Goal: Task Accomplishment & Management: Complete application form

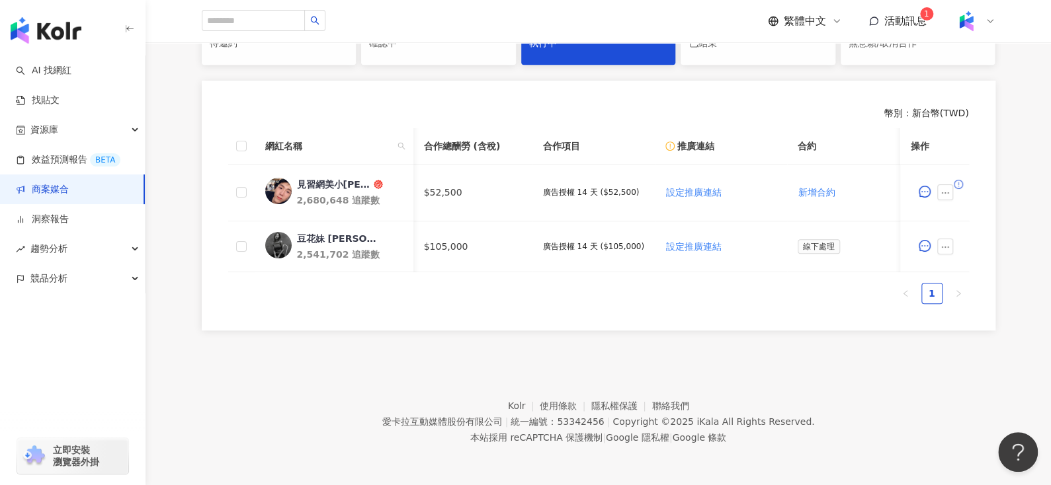
scroll to position [0, 536]
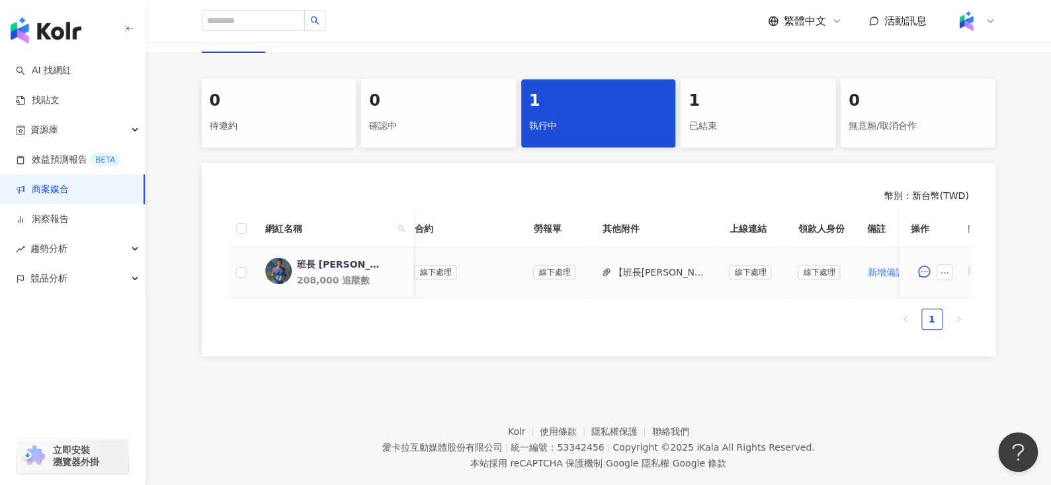
scroll to position [0, 377]
click at [638, 277] on button "【班長布萊恩_雙方用印】PJ0001620_GroupM_安怡優蛋白EX營養配方_202509_10_KOL影音_活動確認單.PDF" at bounding box center [657, 272] width 95 height 15
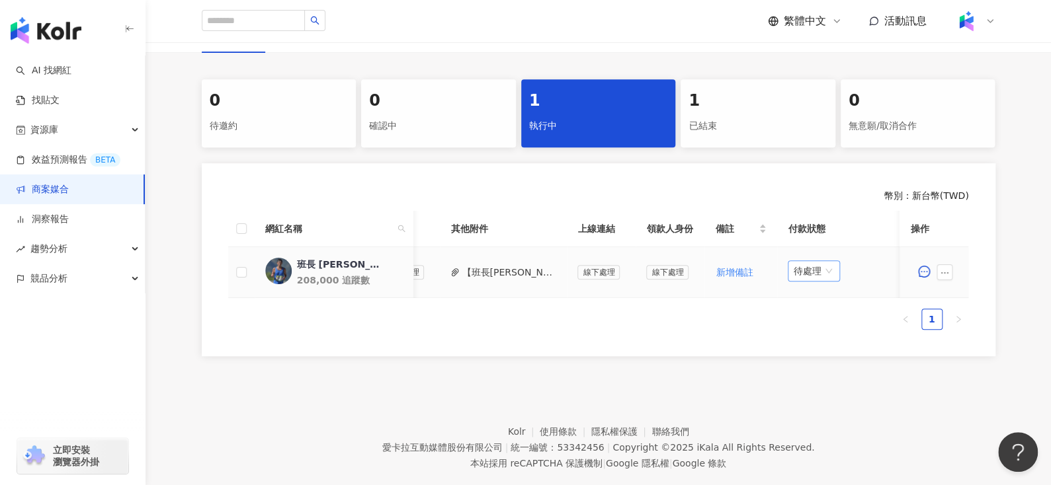
click at [795, 272] on span "待處理" at bounding box center [814, 271] width 42 height 20
click at [804, 322] on div "處理中" at bounding box center [806, 320] width 37 height 15
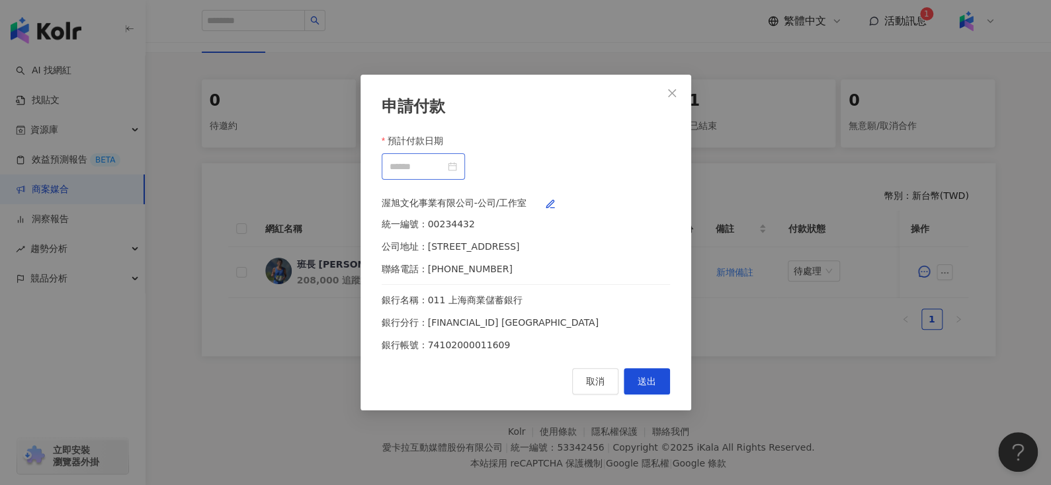
click at [457, 159] on div at bounding box center [422, 166] width 67 height 15
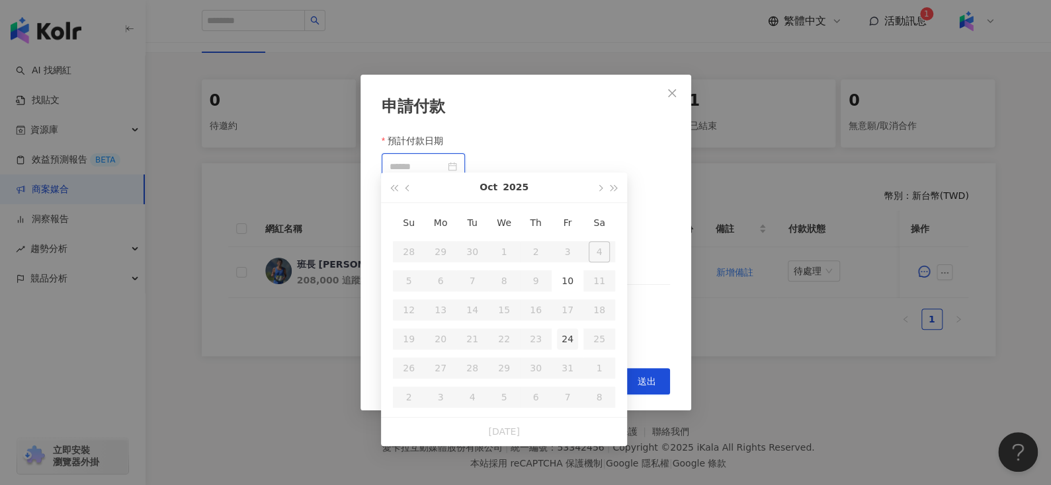
type input "**********"
click at [571, 341] on div "24" at bounding box center [567, 339] width 21 height 21
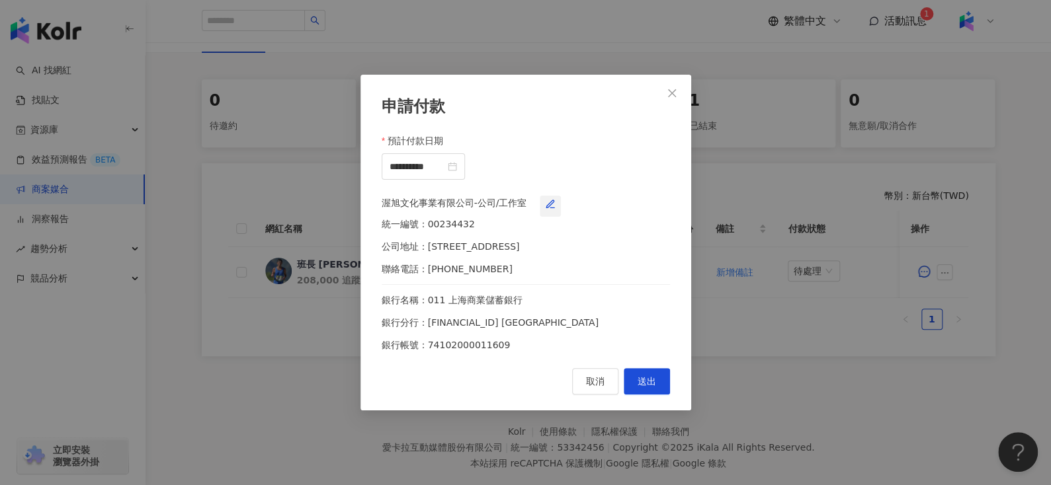
click at [553, 201] on icon "button" at bounding box center [549, 203] width 7 height 7
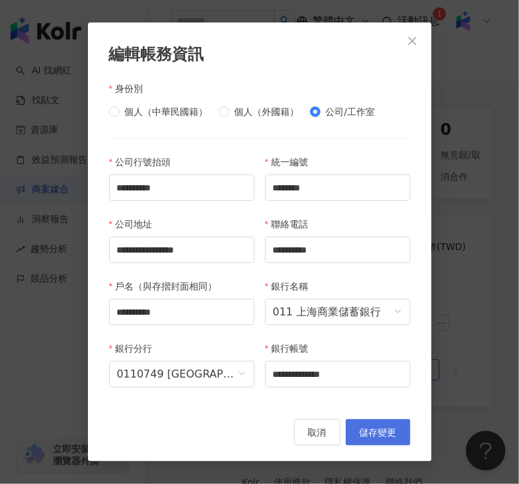
click at [378, 431] on span "儲存變更" at bounding box center [378, 432] width 37 height 11
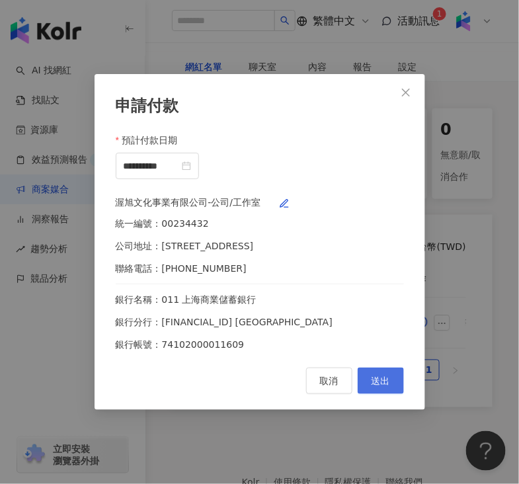
click at [376, 386] on span "送出" at bounding box center [381, 381] width 19 height 11
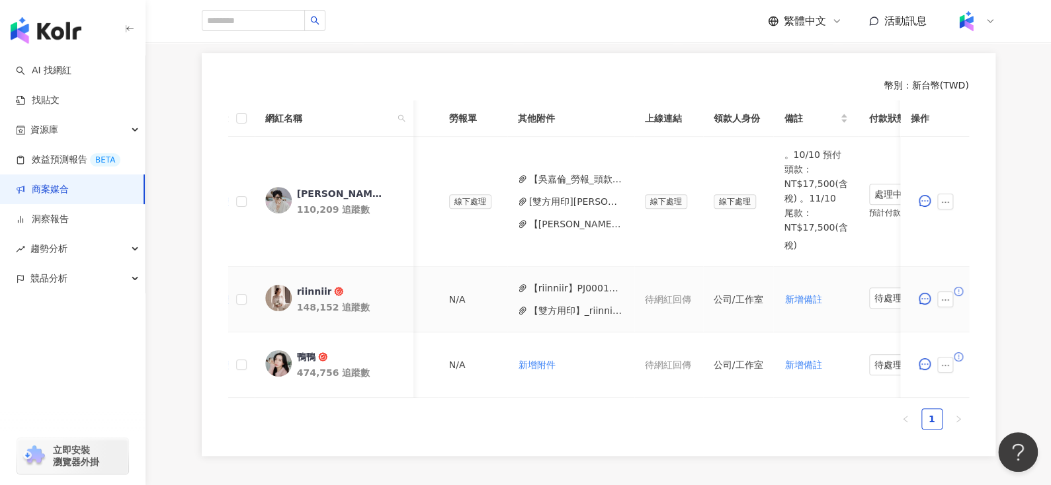
scroll to position [0, 520]
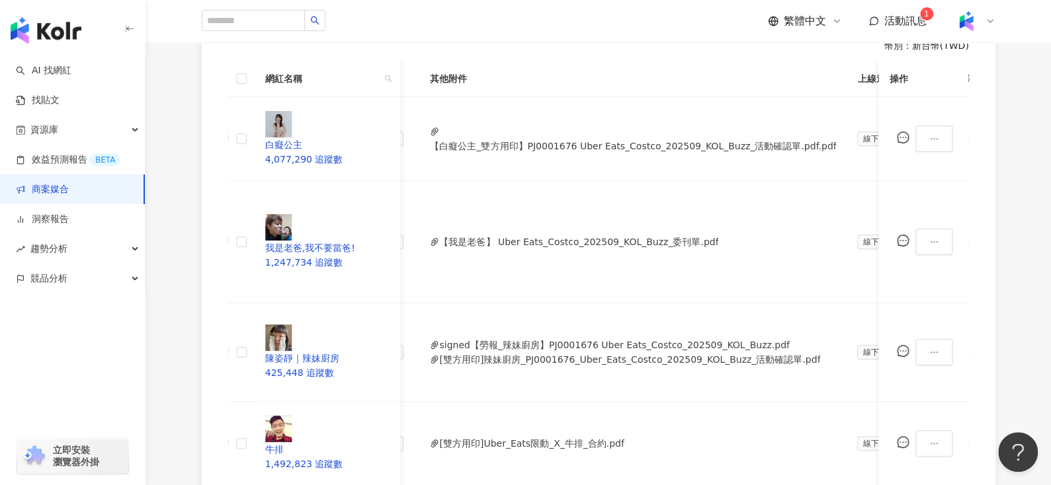
scroll to position [346, 0]
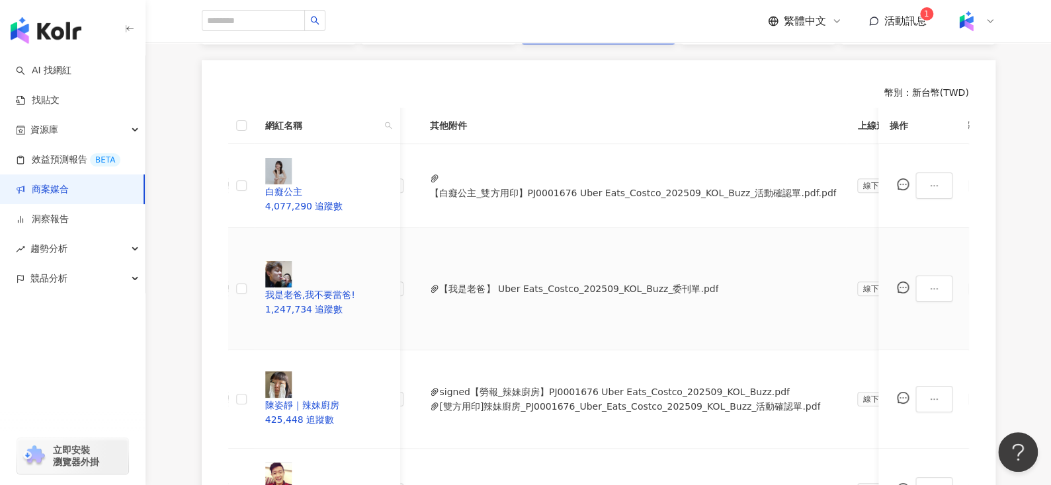
click at [448, 282] on button "【我是老爸】 Uber Eats_Costco_202509_KOL_Buzz_委刊單.pdf" at bounding box center [578, 289] width 279 height 15
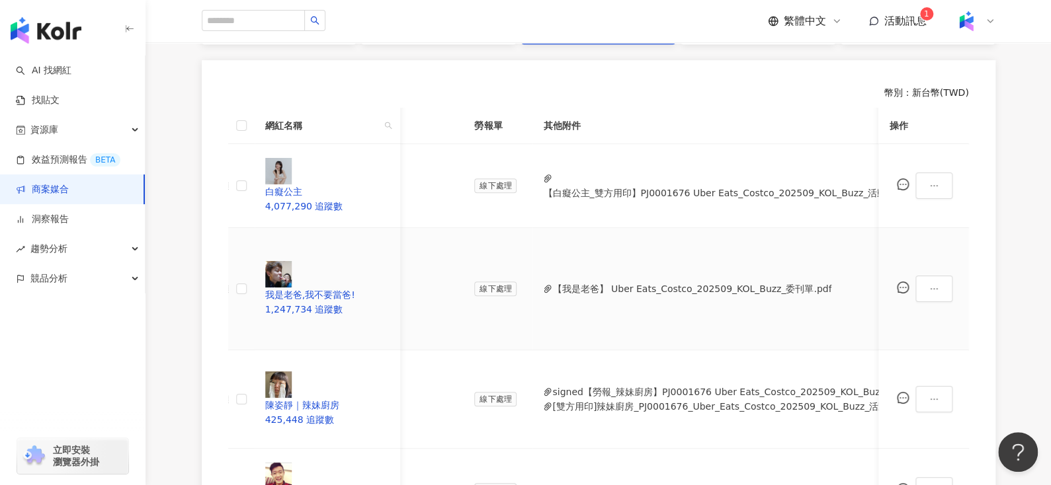
scroll to position [0, 486]
click at [569, 186] on button "【白癡公主_雙方用印】PJ0001676 Uber Eats_Costco_202509_KOL_Buzz_活動確認單.pdf.pdf" at bounding box center [752, 193] width 406 height 15
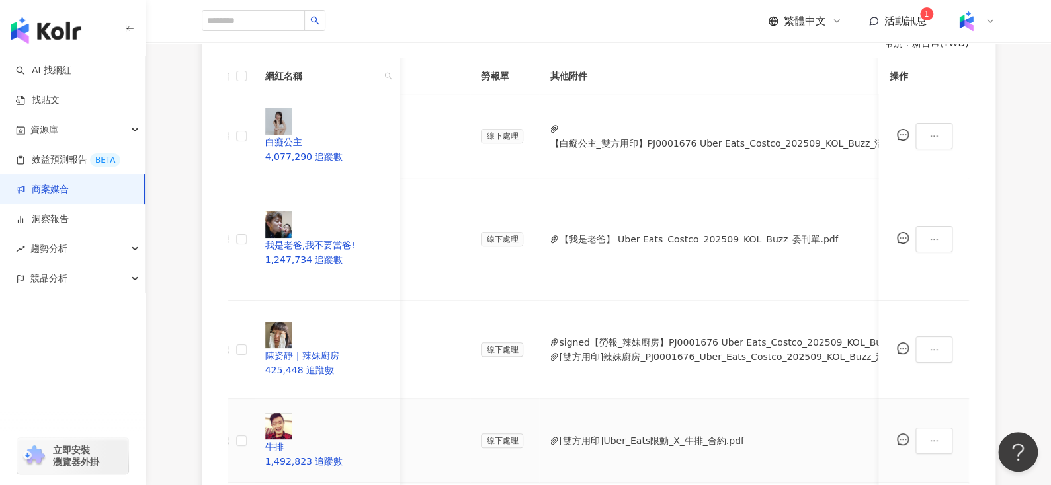
click at [606, 434] on button "[雙方用印]Uber_Eats限動_X_牛排_合約.pdf" at bounding box center [651, 441] width 184 height 15
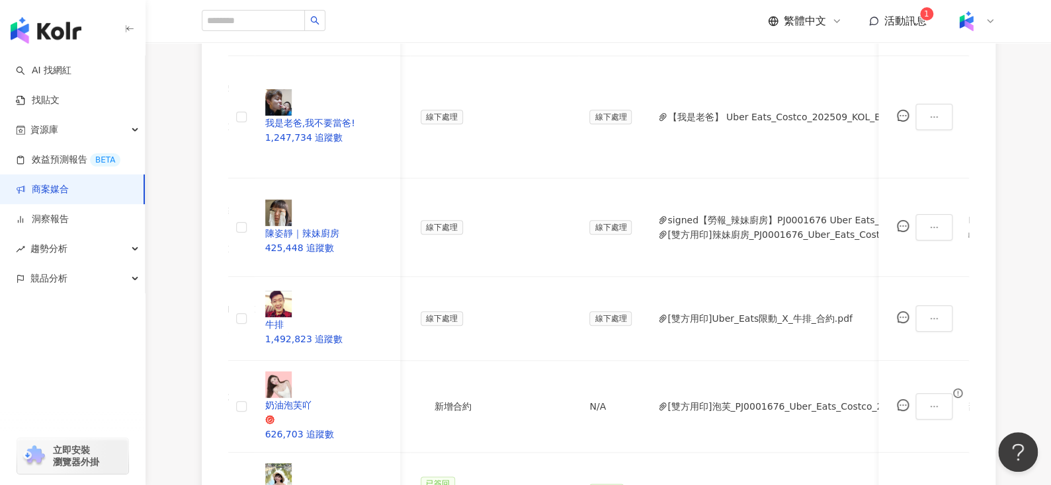
scroll to position [0, 379]
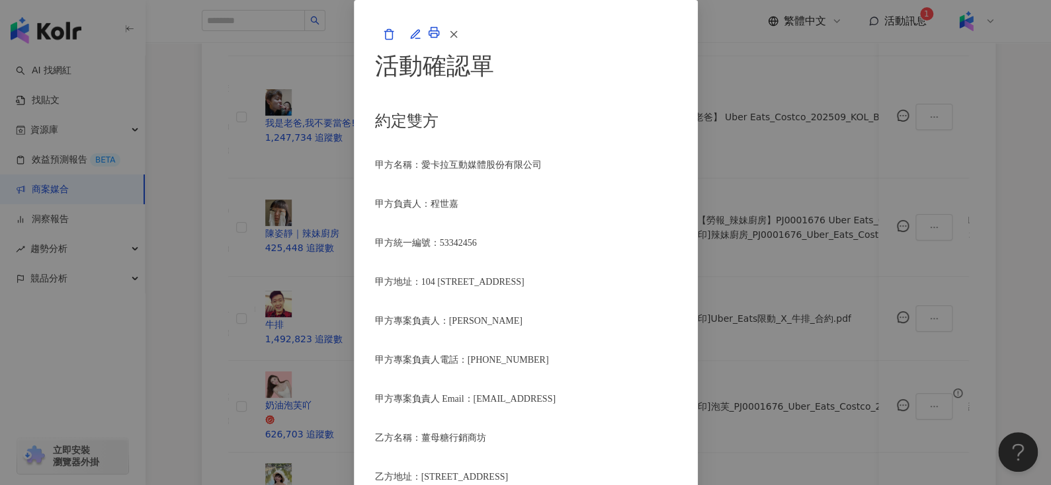
scroll to position [508, 0]
click at [466, 48] on button "button" at bounding box center [453, 34] width 26 height 26
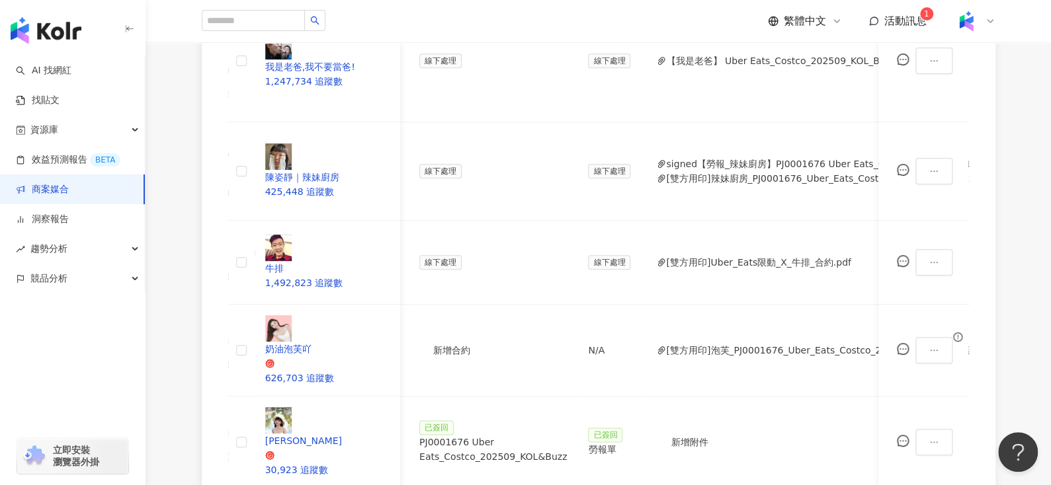
scroll to position [0, 606]
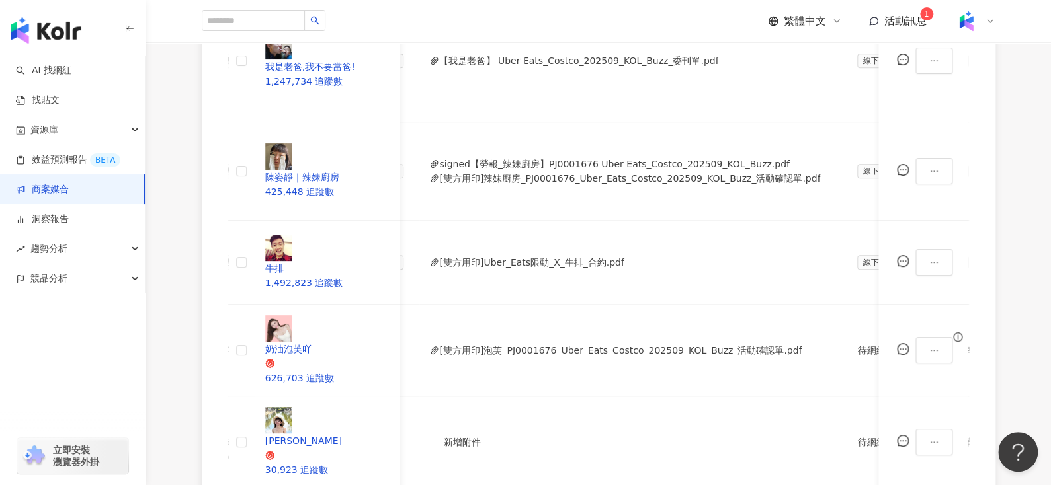
click at [801, 325] on div "處理中" at bounding box center [806, 323] width 37 height 15
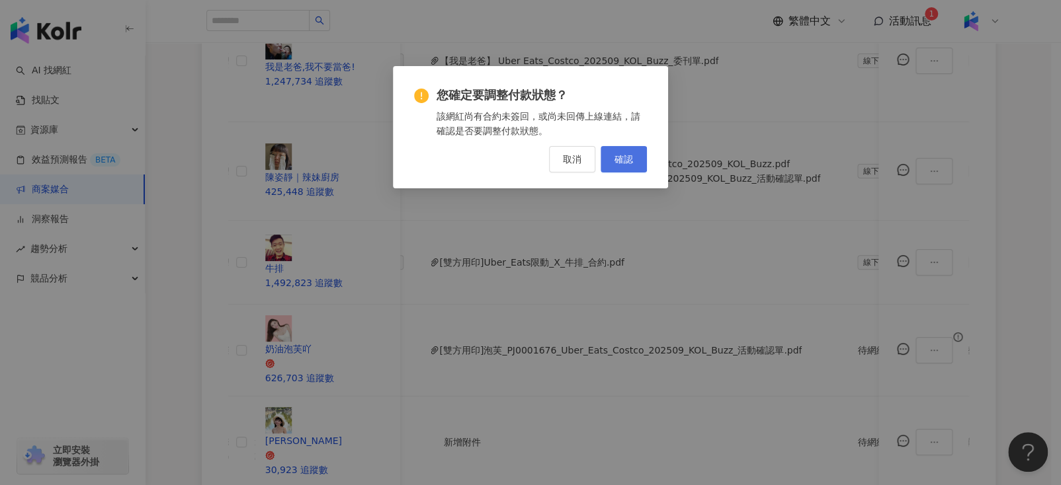
click at [618, 157] on span "確認" at bounding box center [623, 159] width 19 height 11
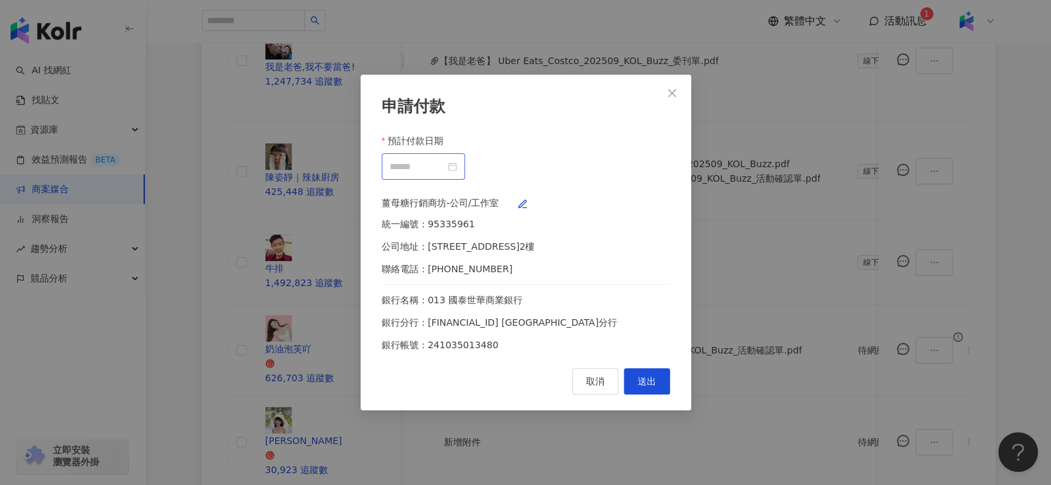
click at [457, 159] on div at bounding box center [422, 166] width 67 height 15
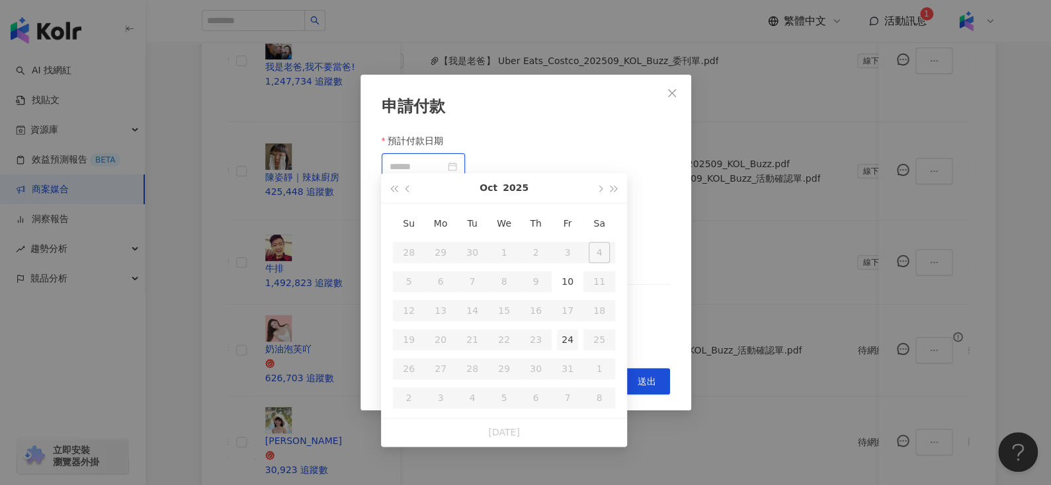
type input "**********"
click at [558, 340] on div "24" at bounding box center [567, 339] width 21 height 21
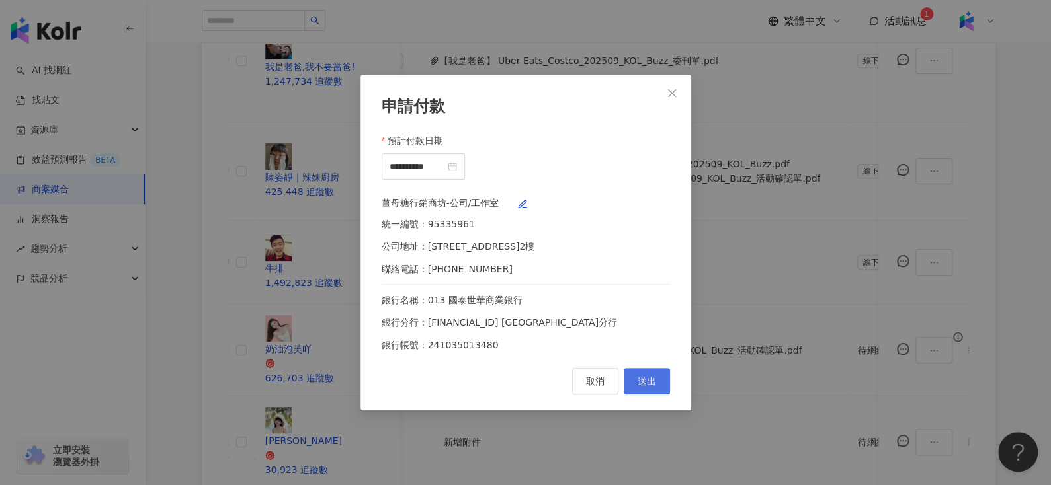
click at [651, 387] on span "送出" at bounding box center [646, 381] width 19 height 11
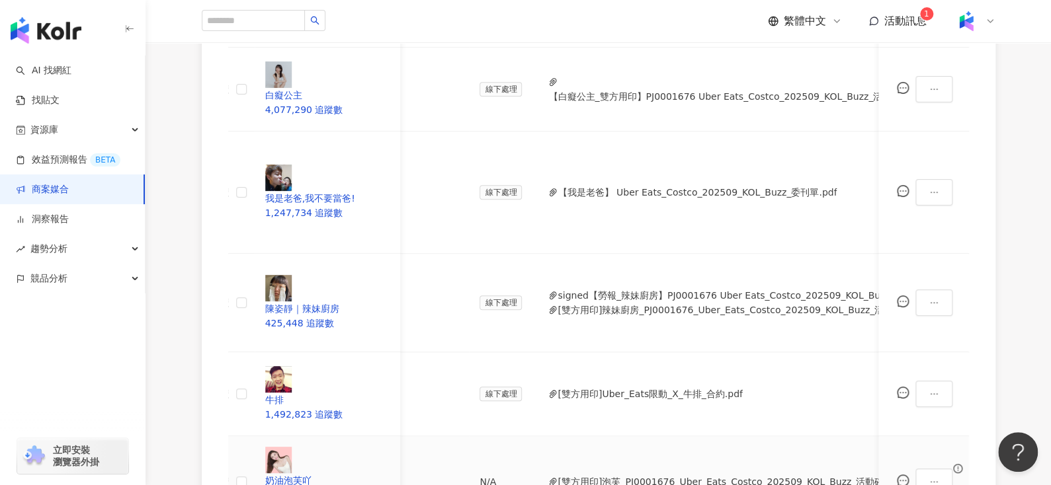
scroll to position [0, 488]
click at [557, 475] on button "[雙方用印]泡芙_PJ0001676_Uber_Eats_Costco_202509_KOL_Buzz_活動確認單.pdf" at bounding box center [738, 482] width 362 height 15
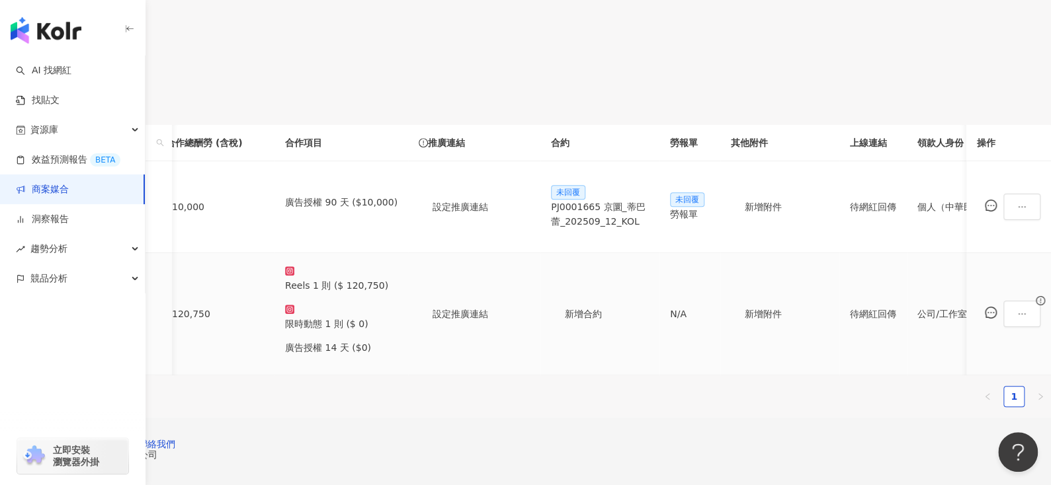
scroll to position [0, 585]
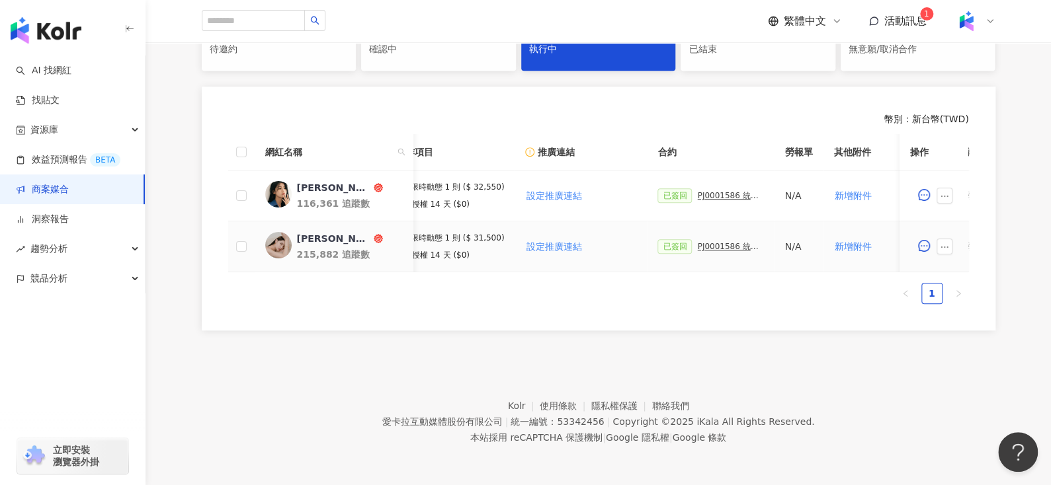
scroll to position [0, 524]
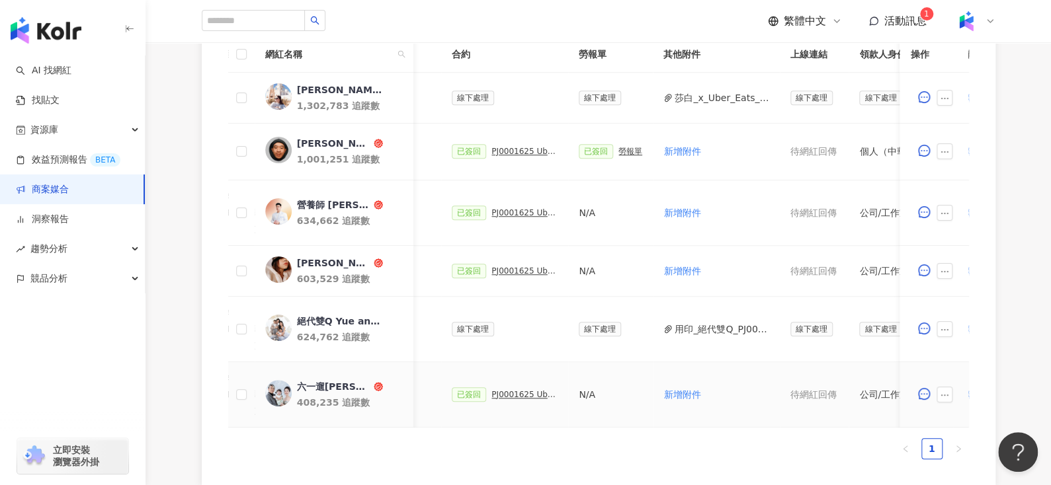
scroll to position [0, 352]
click at [688, 97] on button "莎白_x_Uber_Eats_Threads回文一則__1_ 2.pdf" at bounding box center [717, 98] width 95 height 15
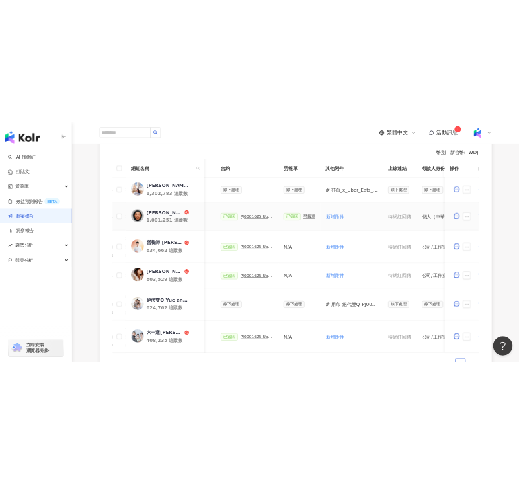
scroll to position [0, 594]
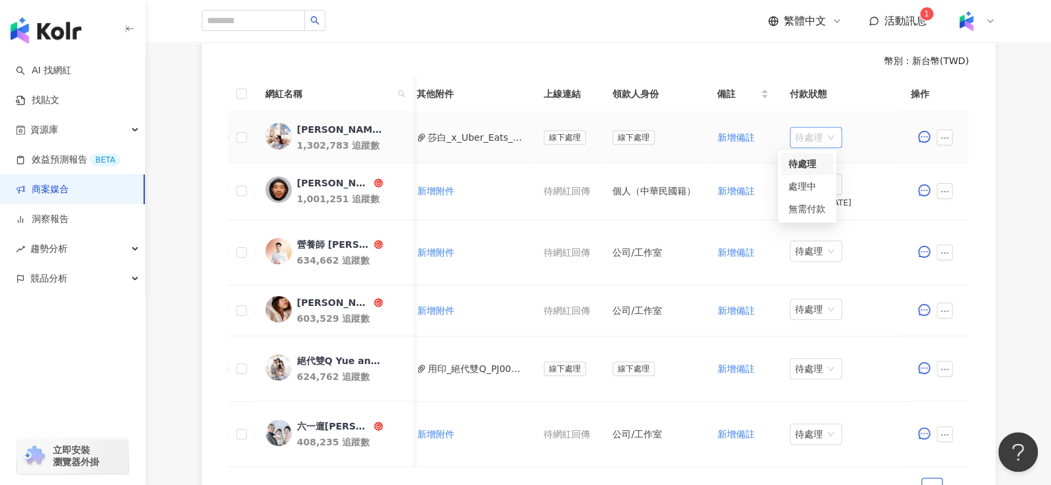
click at [803, 134] on span "待處理" at bounding box center [816, 138] width 42 height 20
click at [803, 187] on div "處理中" at bounding box center [806, 186] width 37 height 15
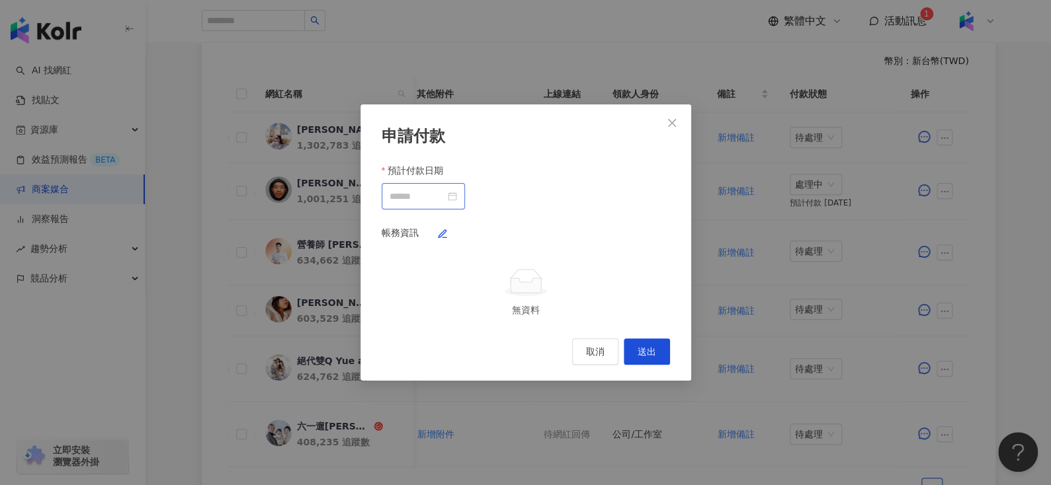
click at [457, 189] on div at bounding box center [422, 196] width 67 height 15
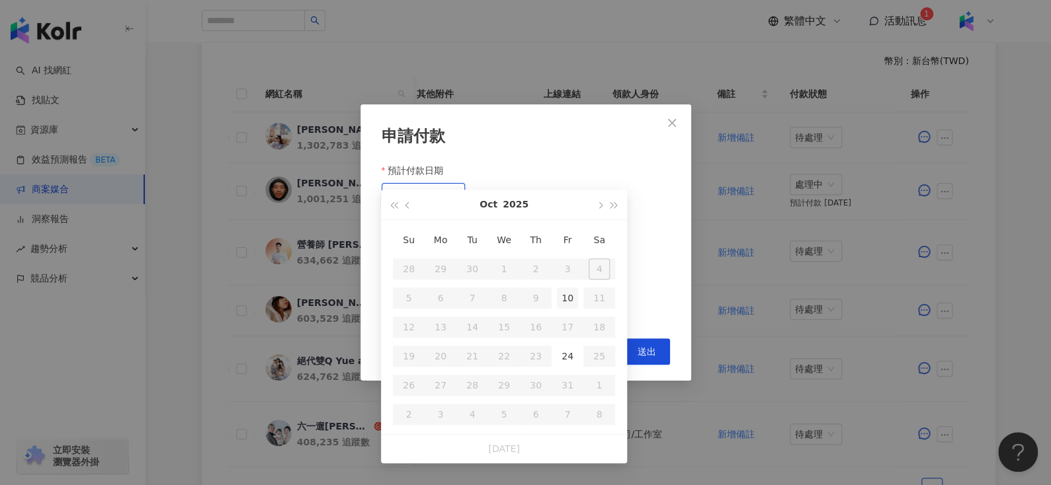
type input "**********"
click at [567, 352] on div "24" at bounding box center [567, 356] width 21 height 21
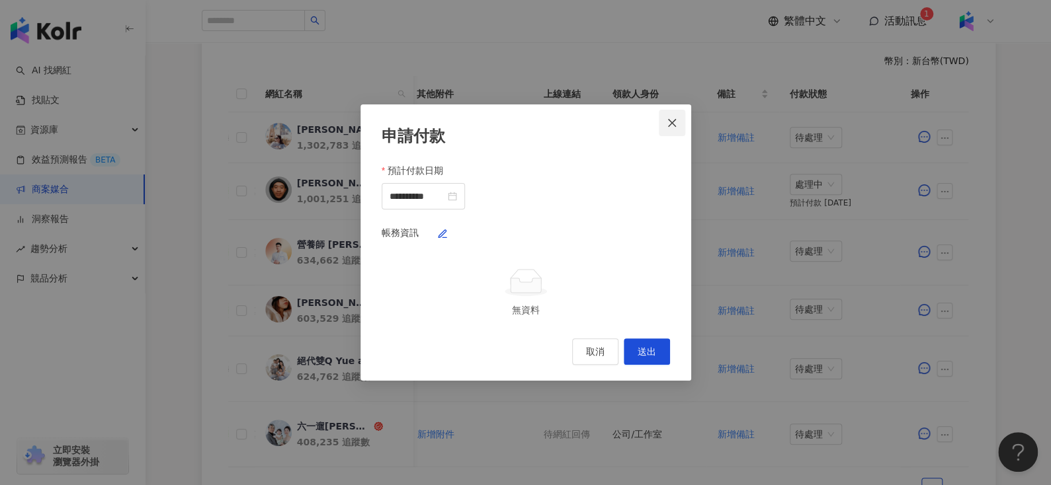
click at [671, 118] on icon "close" at bounding box center [672, 123] width 11 height 11
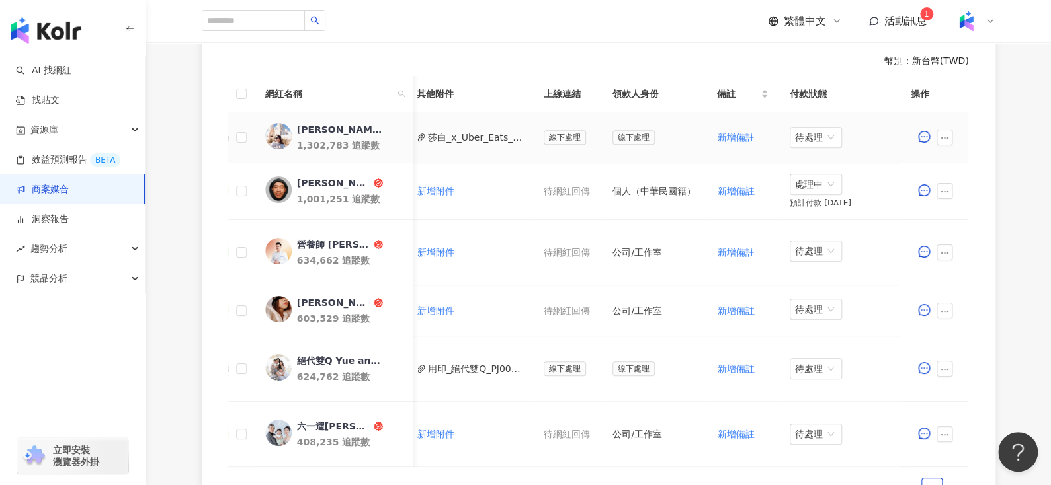
click at [806, 149] on td "待處理" at bounding box center [845, 137] width 132 height 51
click at [801, 142] on span "待處理" at bounding box center [816, 138] width 42 height 20
click at [799, 183] on div "處理中" at bounding box center [806, 186] width 37 height 15
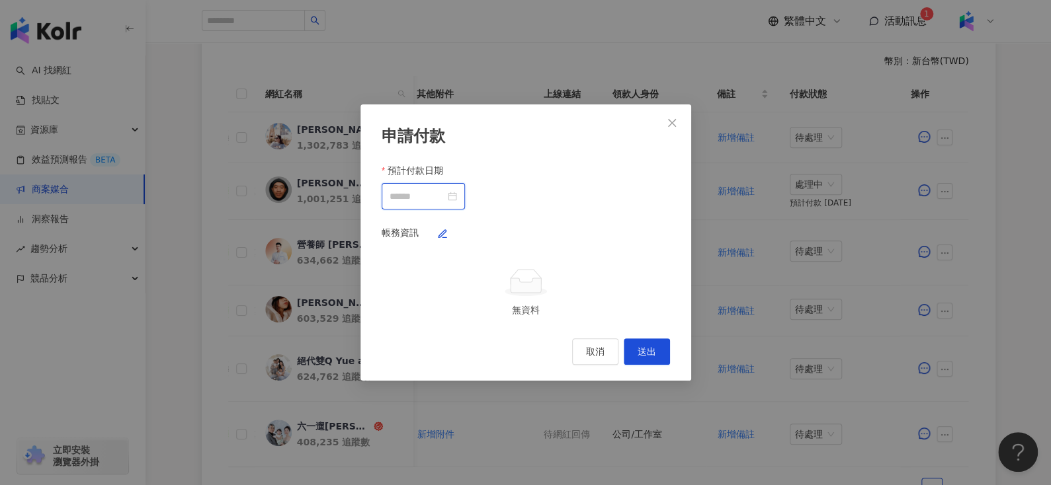
click at [445, 189] on input "預計付款日期" at bounding box center [417, 196] width 56 height 15
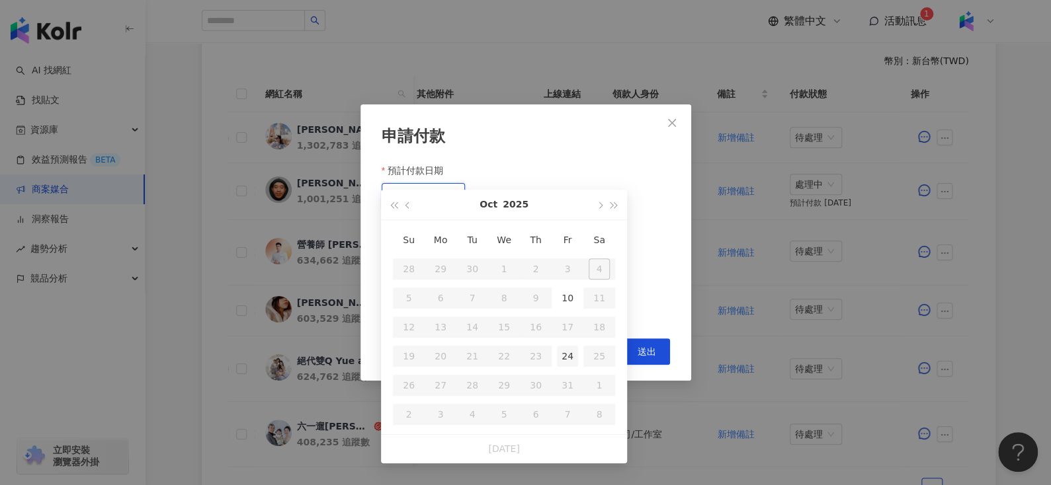
type input "**********"
click at [568, 352] on div "24" at bounding box center [567, 356] width 21 height 21
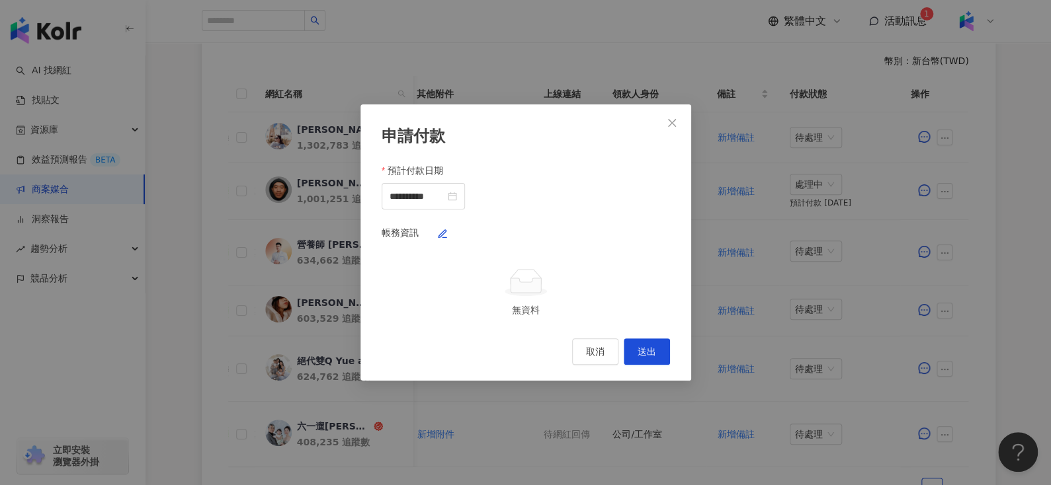
drag, startPoint x: 648, startPoint y: 229, endPoint x: 644, endPoint y: 212, distance: 17.6
click at [644, 225] on div "帳務資訊 無資料" at bounding box center [526, 271] width 288 height 92
click at [645, 225] on div "帳務資訊 無資料" at bounding box center [526, 271] width 288 height 92
click at [448, 229] on icon "button" at bounding box center [442, 234] width 11 height 11
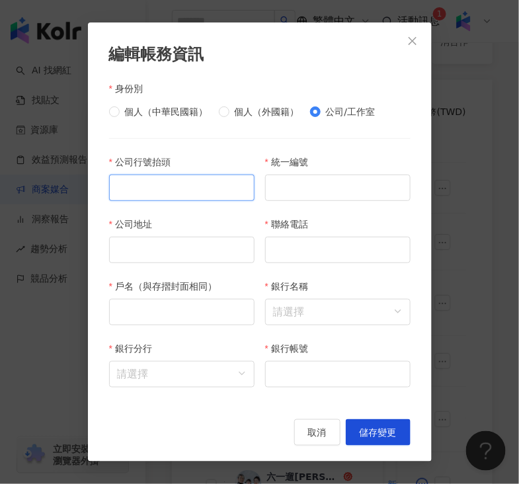
click at [138, 191] on input "公司行號抬頭" at bounding box center [181, 188] width 145 height 26
paste input "********"
type input "********"
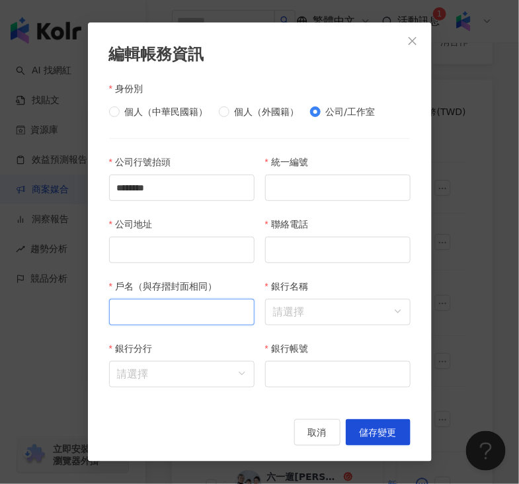
click at [150, 312] on input "戶名（與存摺封面相同）" at bounding box center [181, 312] width 145 height 26
click at [300, 317] on input "銀行名稱" at bounding box center [338, 312] width 130 height 25
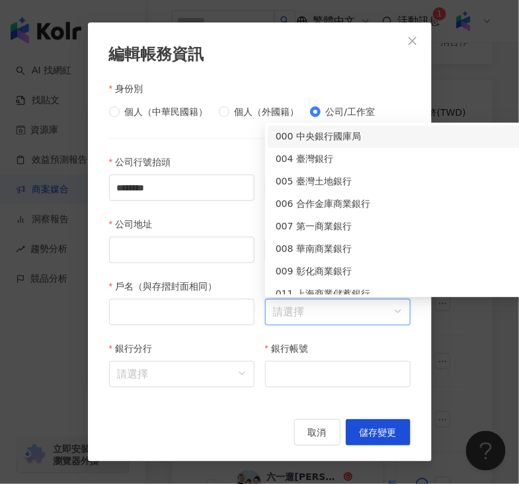
paste input "*****"
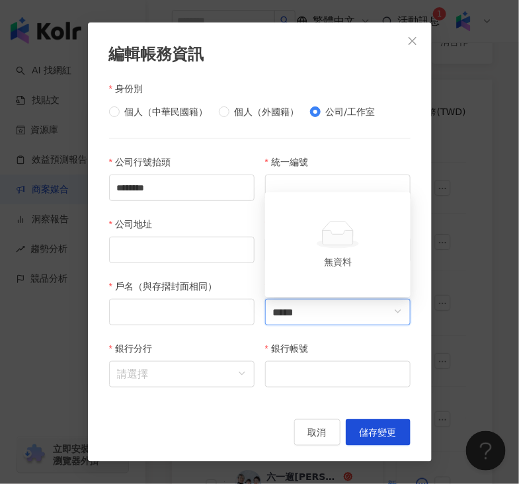
click at [281, 319] on input "*****" at bounding box center [338, 312] width 130 height 25
type input "****"
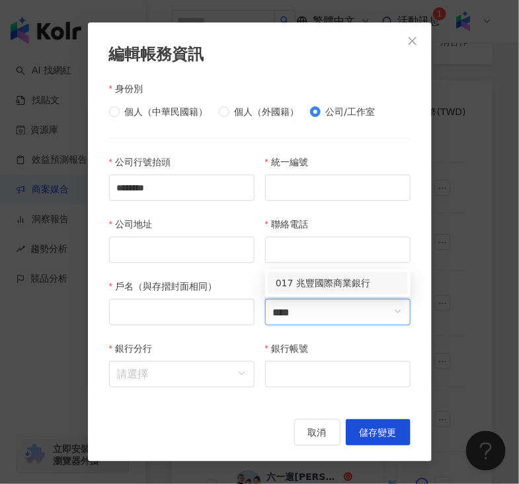
click at [340, 277] on div "017 兆豐國際商業銀行" at bounding box center [338, 283] width 124 height 15
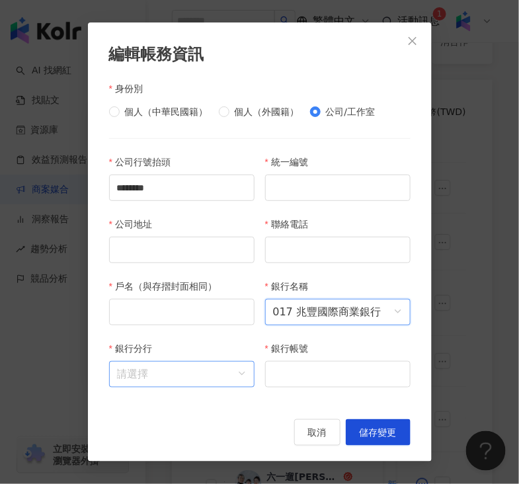
click at [157, 378] on input "銀行分行" at bounding box center [182, 374] width 130 height 25
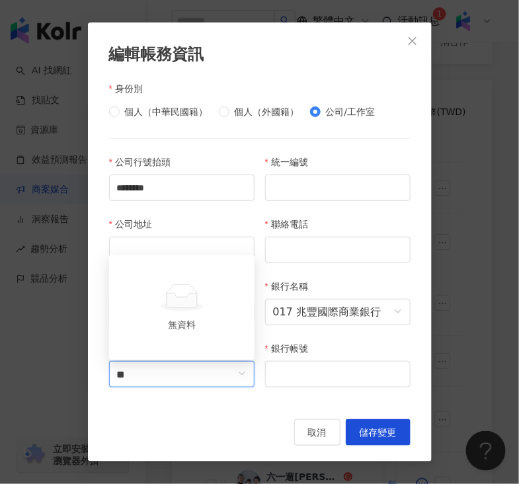
type input "*"
type input "**"
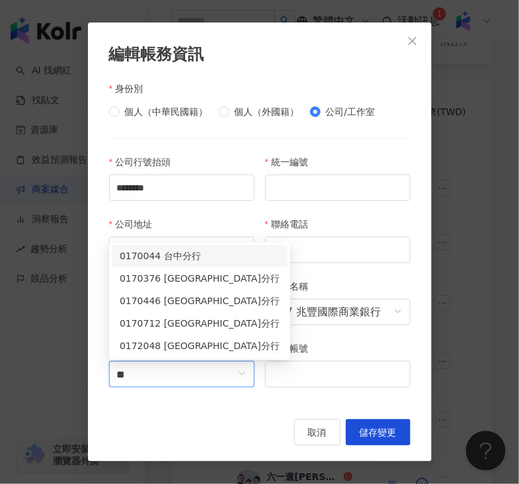
click at [173, 263] on div "0170044 台中分行" at bounding box center [200, 256] width 160 height 15
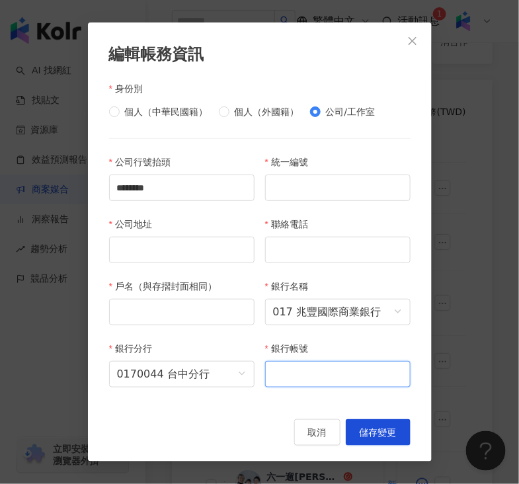
paste input "**********"
click at [301, 370] on input "**********" at bounding box center [337, 374] width 145 height 26
type input "**********"
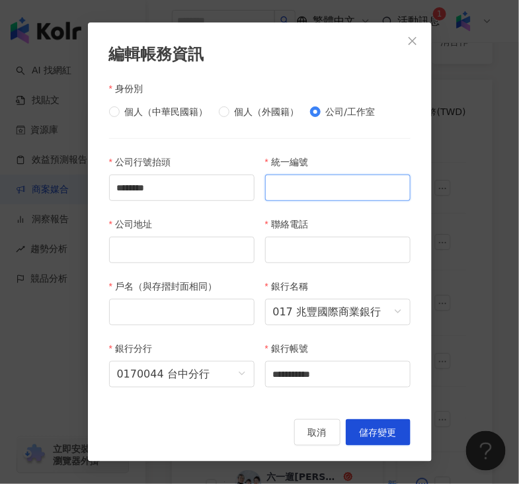
click at [317, 179] on input "統一編號" at bounding box center [337, 188] width 145 height 26
paste input "********"
click at [284, 192] on input "********" at bounding box center [337, 188] width 145 height 26
type input "********"
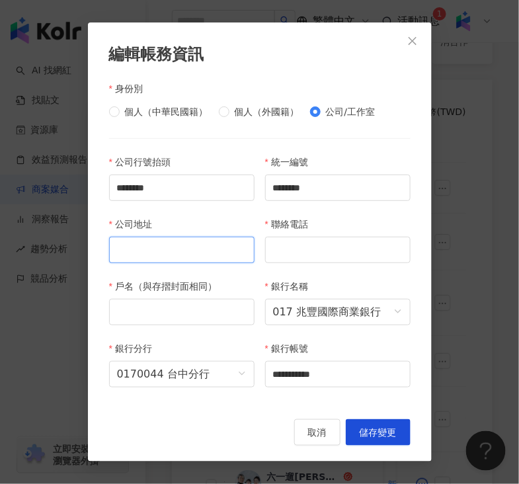
click at [163, 257] on input "公司地址" at bounding box center [181, 250] width 145 height 26
paste input "**********"
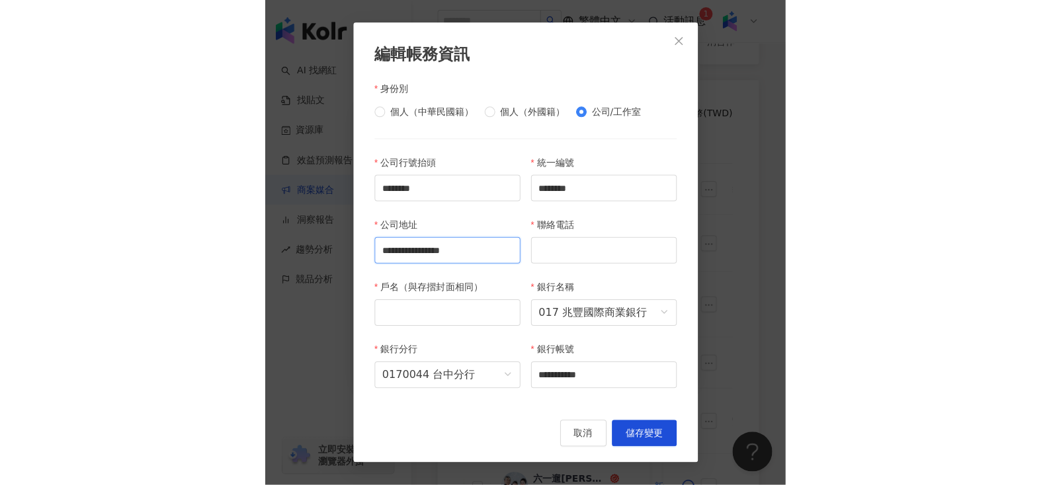
scroll to position [0, 0]
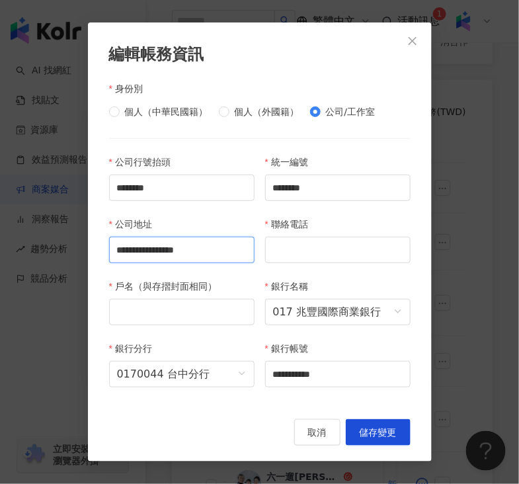
type input "**********"
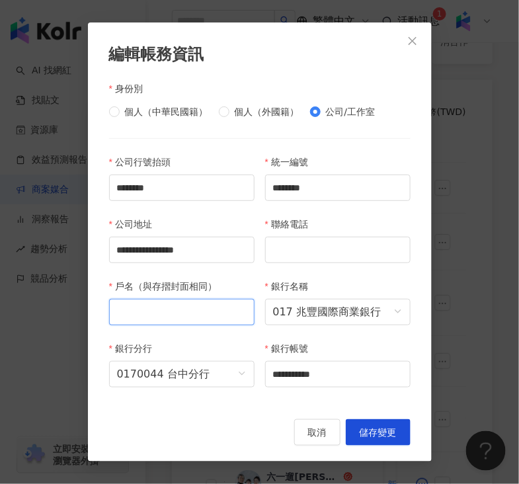
click at [129, 325] on input "戶名（與存摺封面相同）" at bounding box center [181, 312] width 145 height 26
paste input "********"
type input "********"
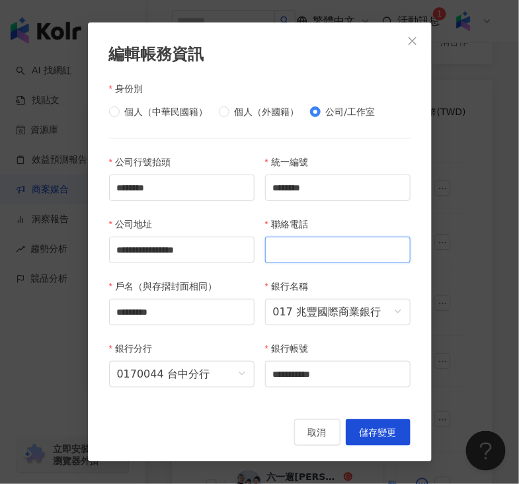
click at [306, 257] on input "聯絡電話" at bounding box center [337, 250] width 145 height 26
paste input "*********"
type input "********"
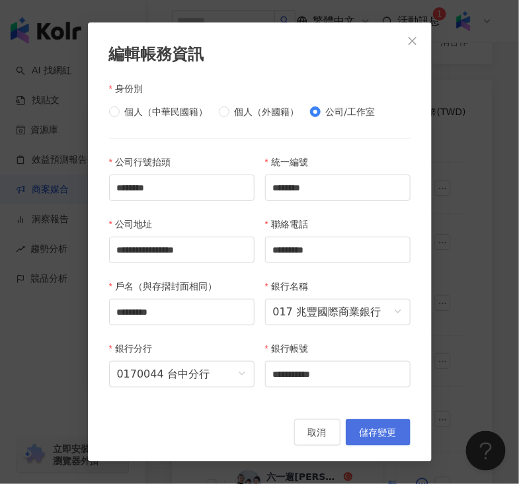
click at [365, 445] on button "儲存變更" at bounding box center [378, 432] width 65 height 26
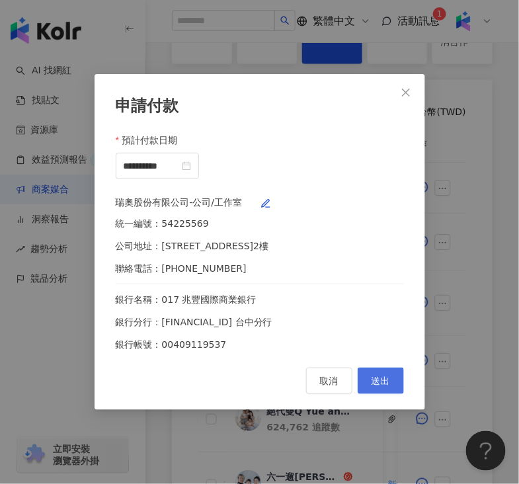
click at [365, 386] on button "送出" at bounding box center [381, 381] width 46 height 26
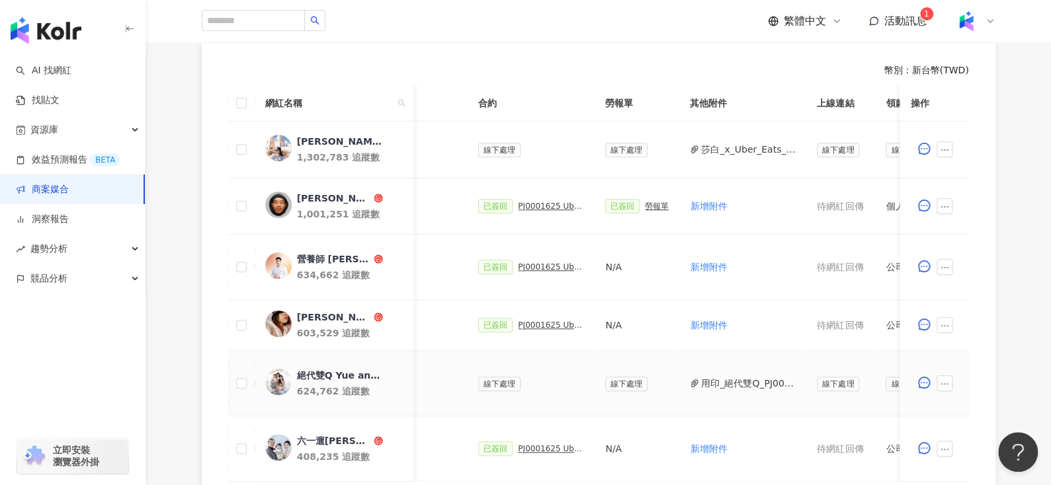
scroll to position [366, 0]
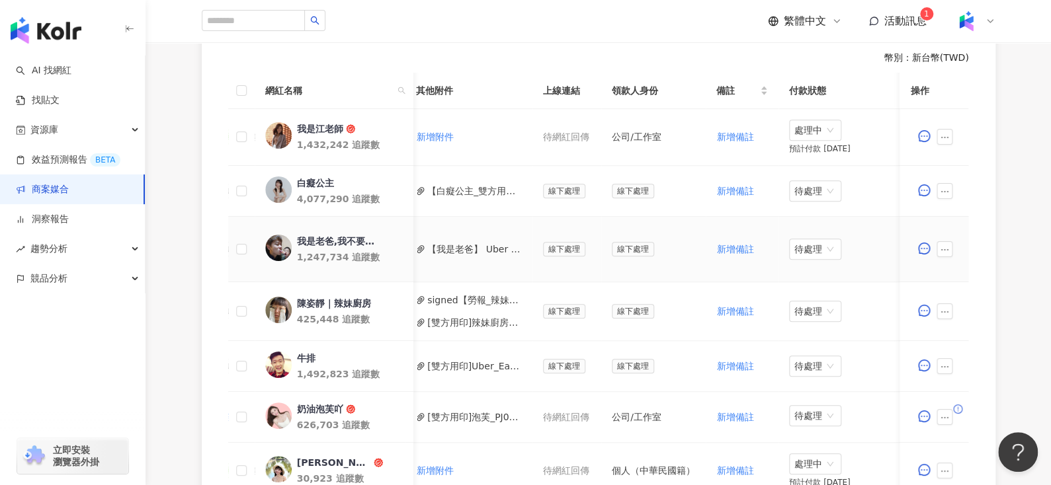
scroll to position [0, 606]
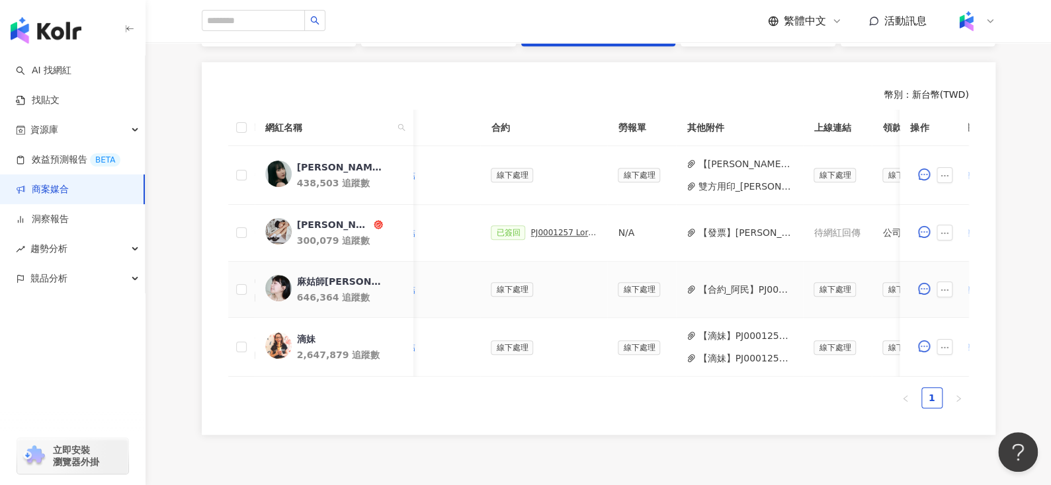
scroll to position [0, 331]
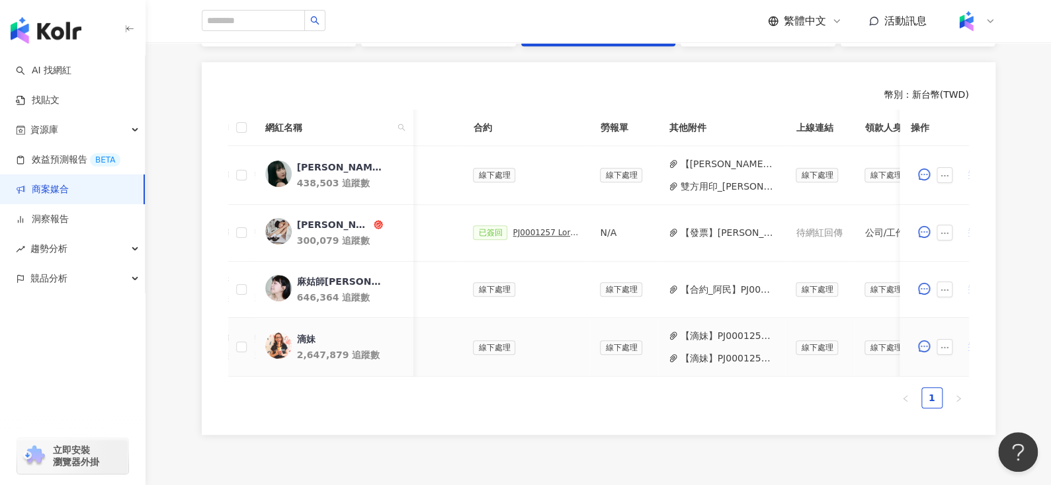
click at [717, 335] on button "【滴妹】PJ0001257 Loreal_CPD digital_202505_06_KOL_活動備忘錄.docx (1).pdf" at bounding box center [727, 336] width 95 height 15
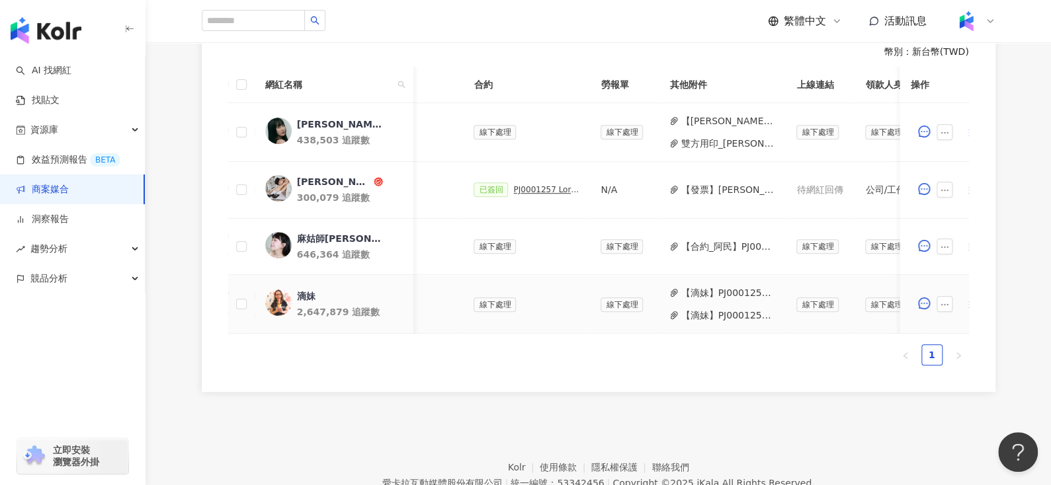
scroll to position [0, 333]
click at [719, 312] on button "【滴妹】PJ0001257 Loreal_CPD digital_202505_06_KOL_萊雅合作備忘錄 (2) 2.pdf" at bounding box center [725, 315] width 95 height 15
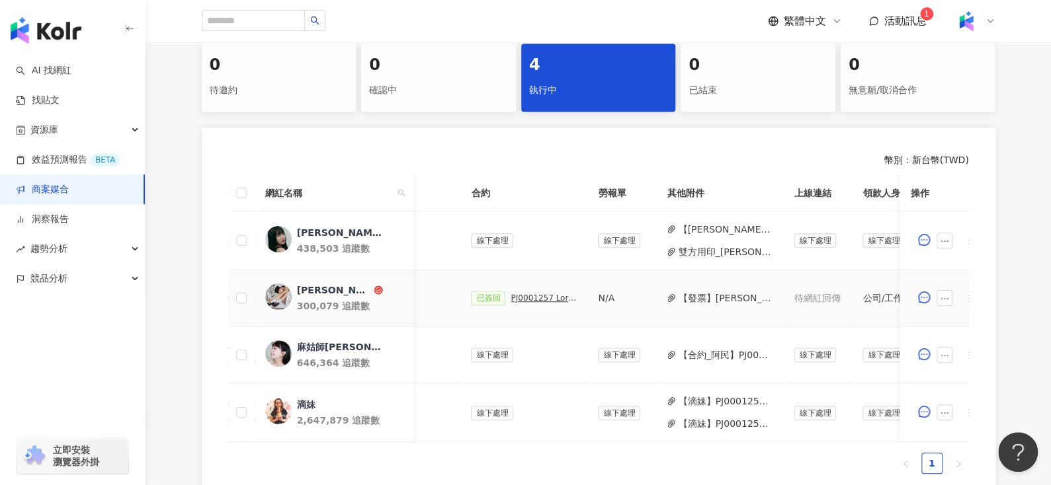
scroll to position [264, 0]
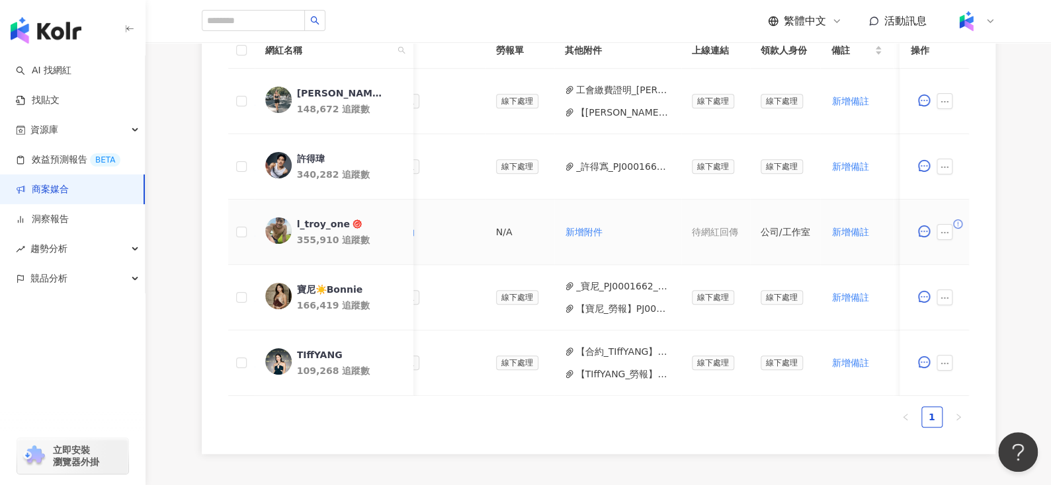
scroll to position [0, 420]
click at [604, 173] on button "_許得寪_PJ0001662_[PERSON_NAME]納_Sony耳機_健身型KOL_IG合作_202508_活動確認單__1_(2).pdf" at bounding box center [620, 166] width 95 height 15
click at [586, 115] on button "【蔡楚珺Jennifer_勞報】PJ0001662 李奧貝納_Sony耳機_健身型KOL_IG合作_202508 (1).pdf" at bounding box center [620, 112] width 95 height 15
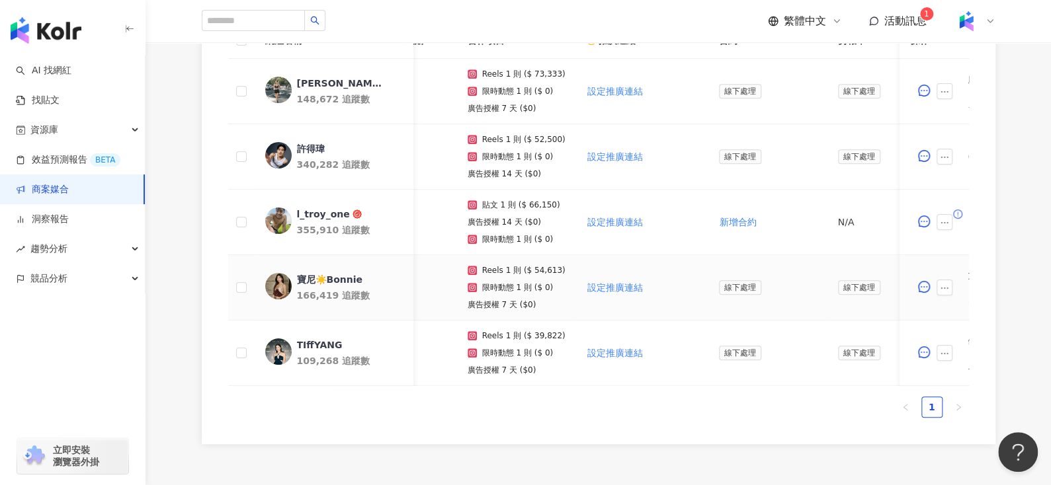
scroll to position [0, 75]
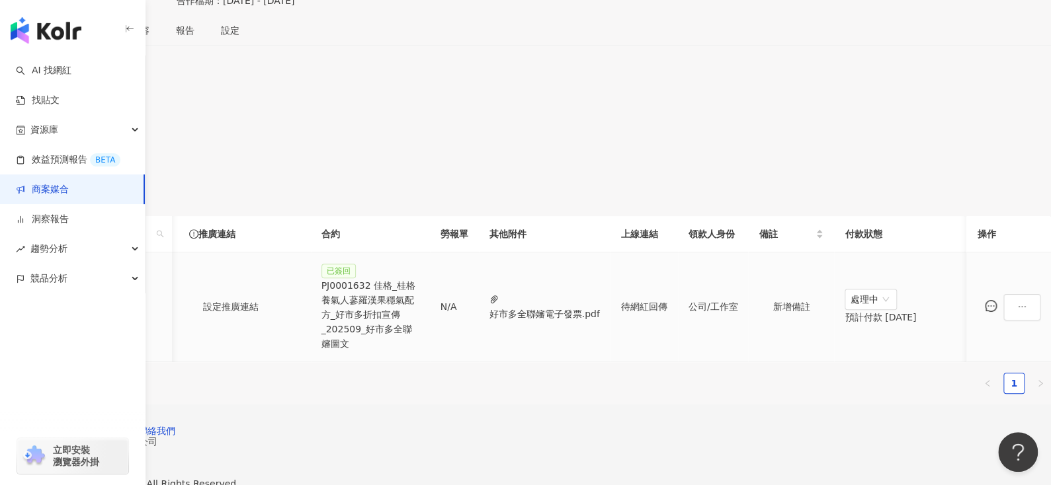
scroll to position [0, 515]
click at [501, 310] on button "好市多全聯嬸電子發票.pdf" at bounding box center [544, 314] width 110 height 15
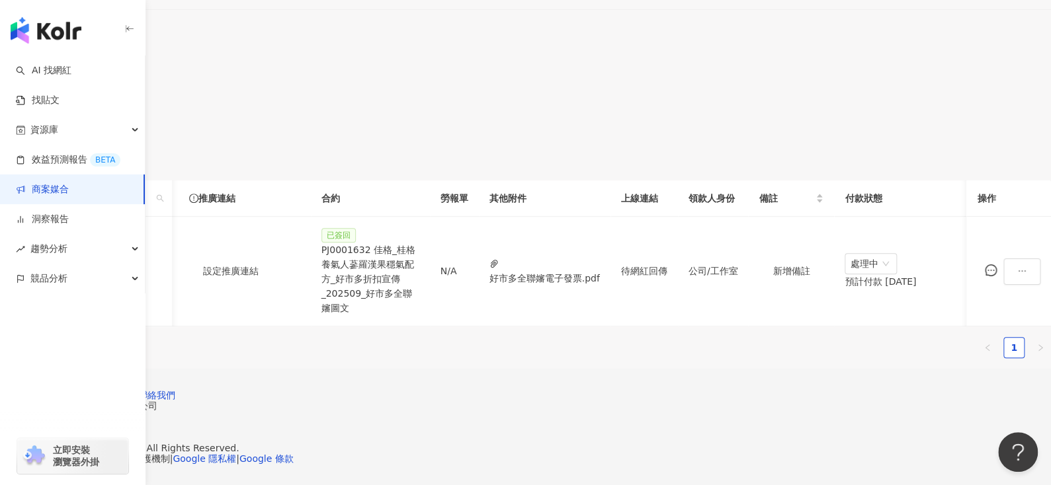
scroll to position [277, 0]
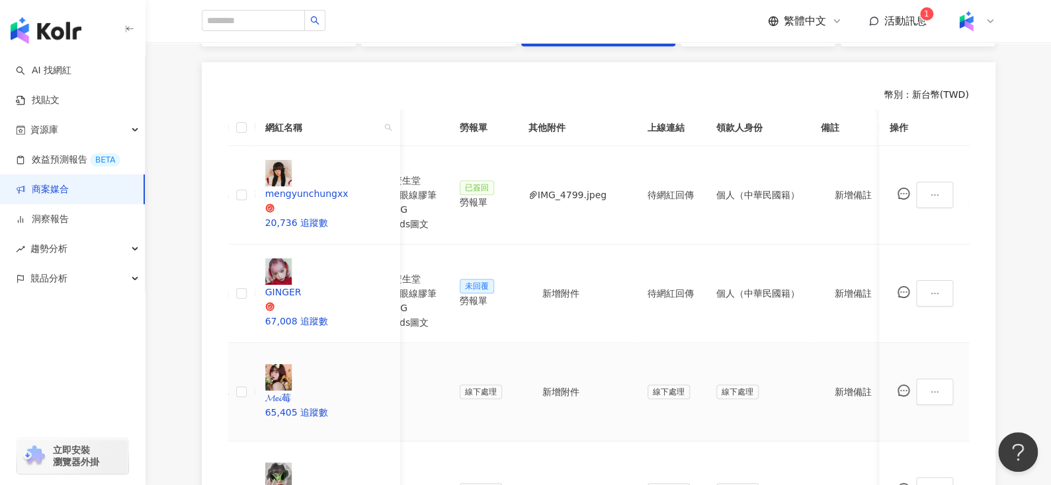
scroll to position [0, 589]
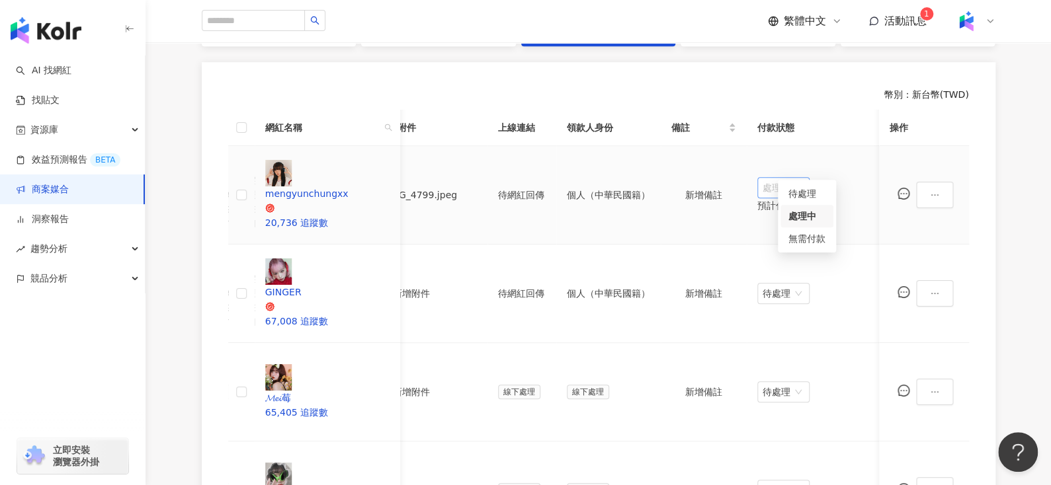
click at [801, 178] on span "處理中" at bounding box center [783, 188] width 42 height 20
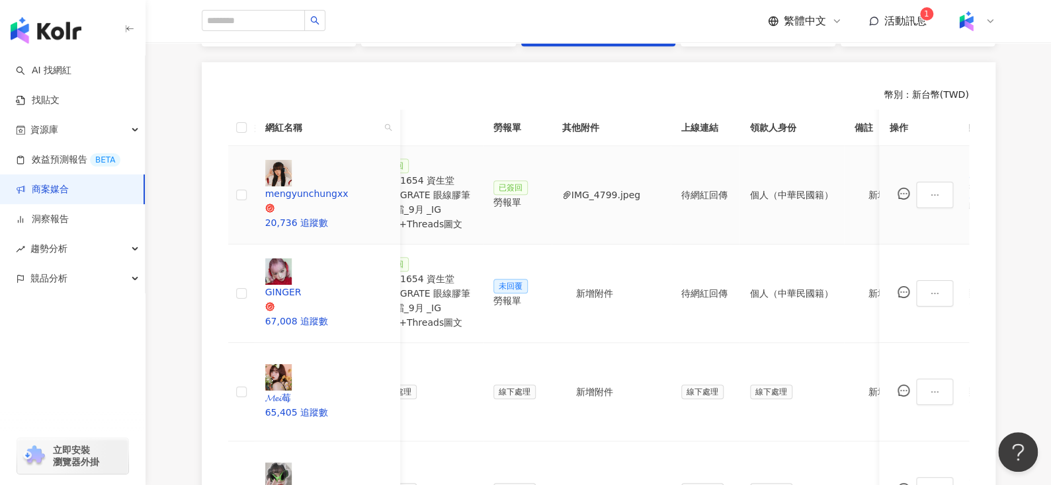
scroll to position [0, 403]
click at [544, 195] on div "勞報單" at bounding box center [521, 202] width 48 height 15
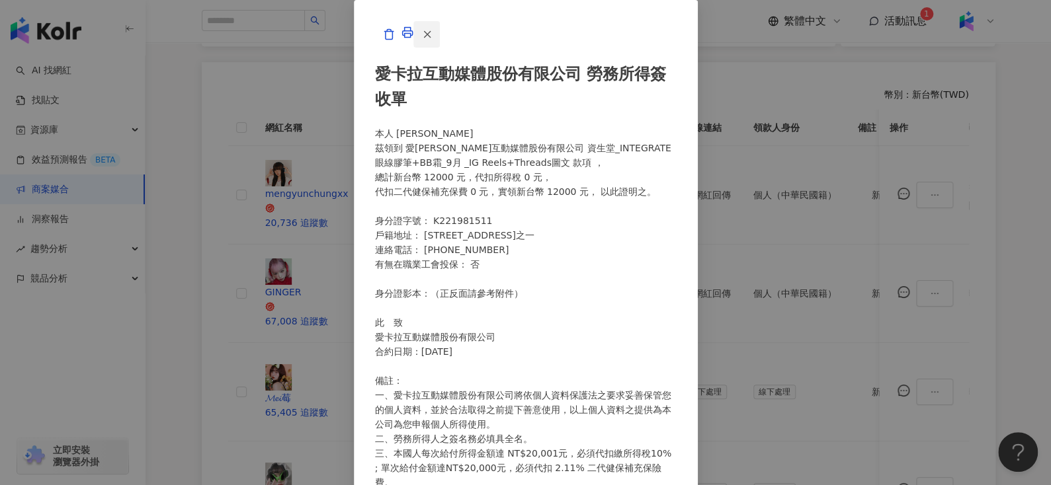
click at [433, 40] on icon "button" at bounding box center [427, 34] width 12 height 12
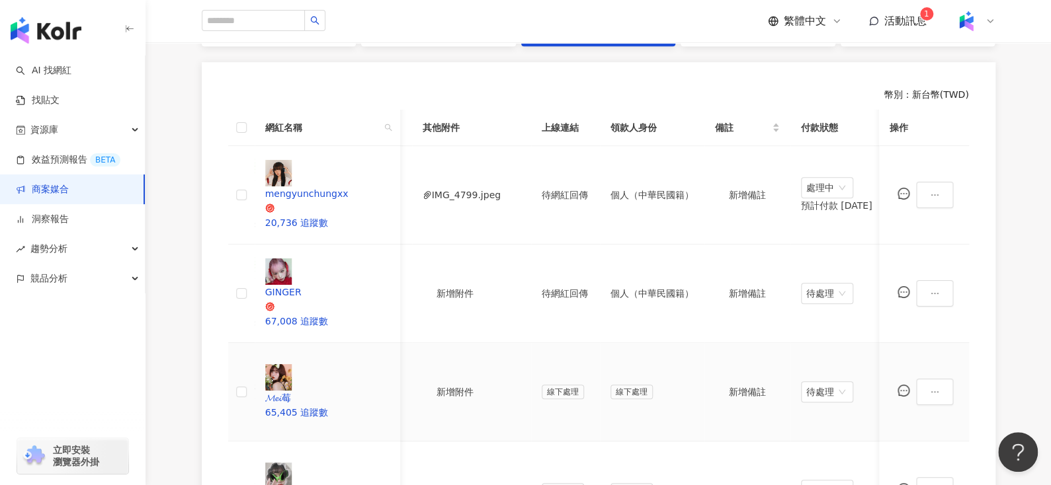
scroll to position [0, 557]
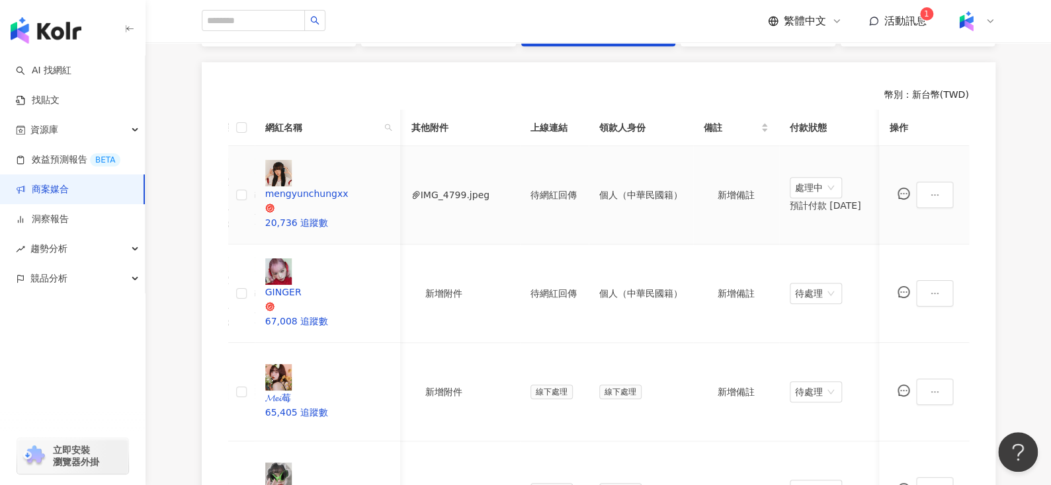
click at [482, 182] on td "IMG_4799.jpeg" at bounding box center [460, 195] width 119 height 99
click at [477, 188] on button "IMG_4799.jpeg" at bounding box center [455, 195] width 69 height 15
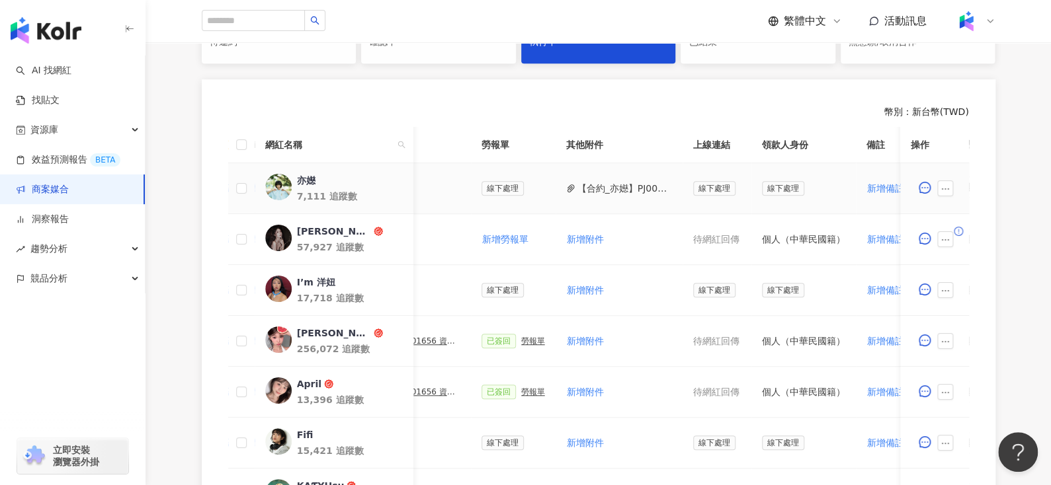
scroll to position [0, 589]
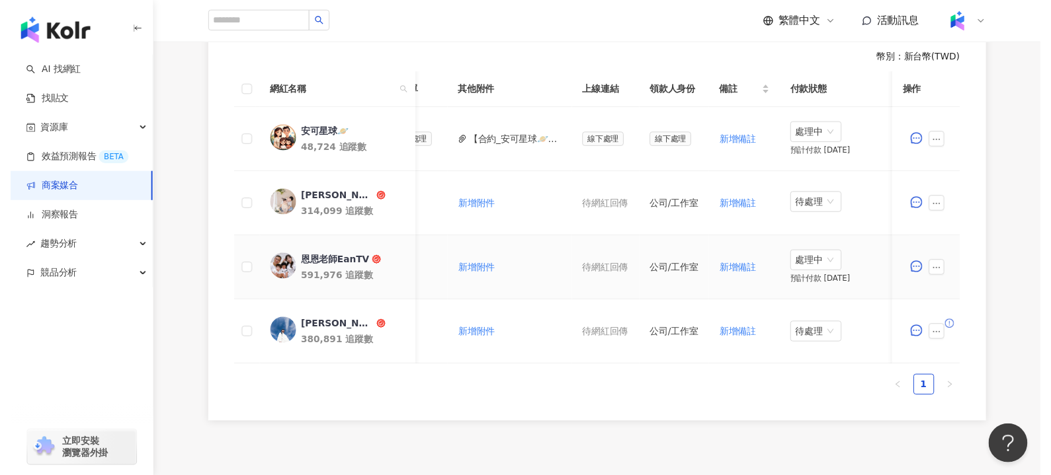
scroll to position [0, 542]
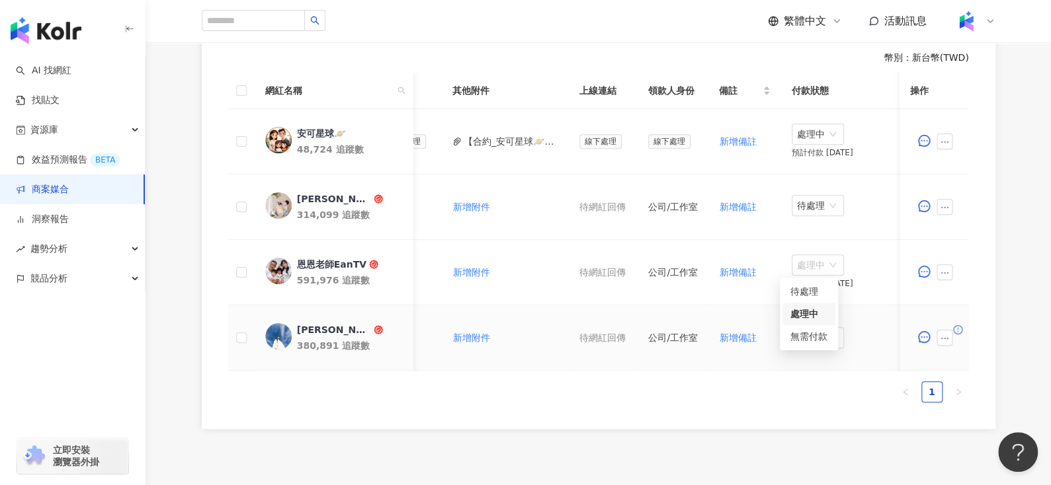
drag, startPoint x: 789, startPoint y: 255, endPoint x: 557, endPoint y: 307, distance: 237.1
click at [557, 307] on tbody "安可星球🪐 48,724 追蹤數 $25,200 Reels 1 則 ($ 25,200) 限時動態 1 則 ($ 0) 廣告授權 14 天 ($0) 設定推…" at bounding box center [334, 240] width 1296 height 262
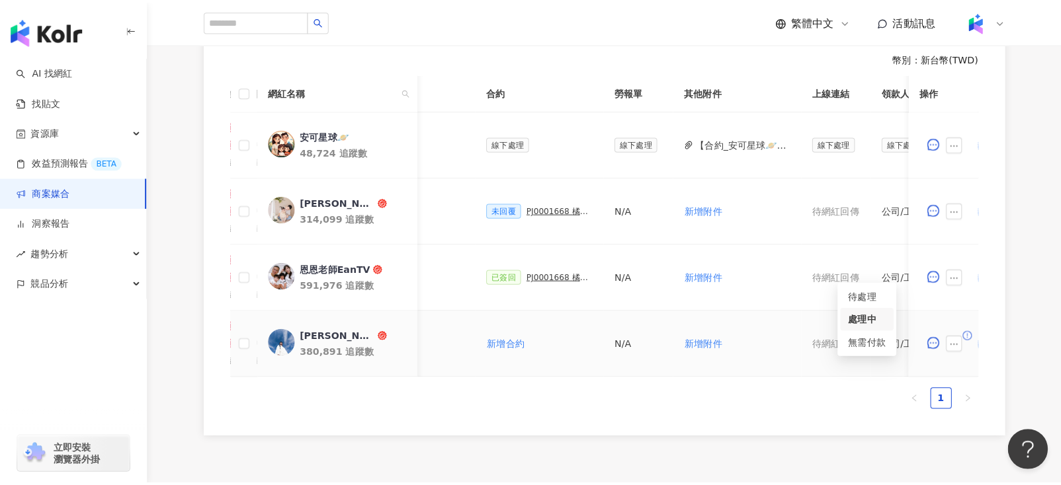
scroll to position [0, 544]
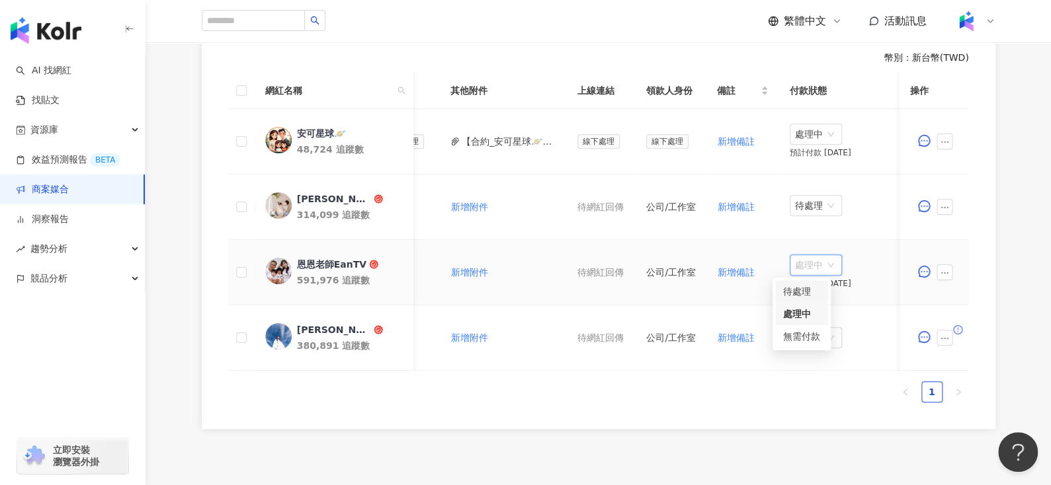
click at [800, 290] on div "待處理" at bounding box center [801, 291] width 37 height 15
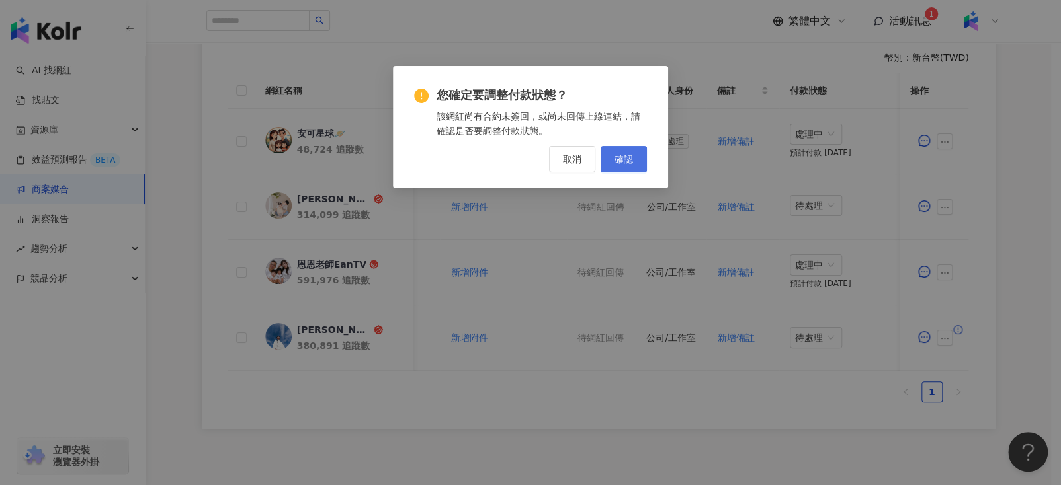
click at [628, 168] on button "確認" at bounding box center [623, 159] width 46 height 26
